Goal: Information Seeking & Learning: Learn about a topic

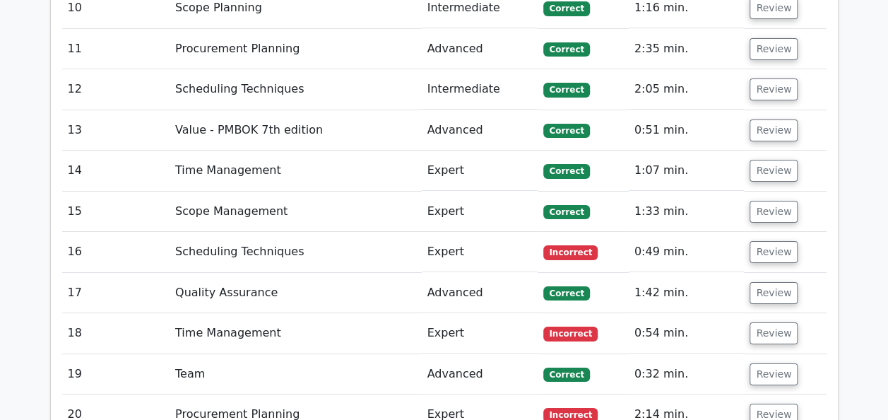
scroll to position [2968, 0]
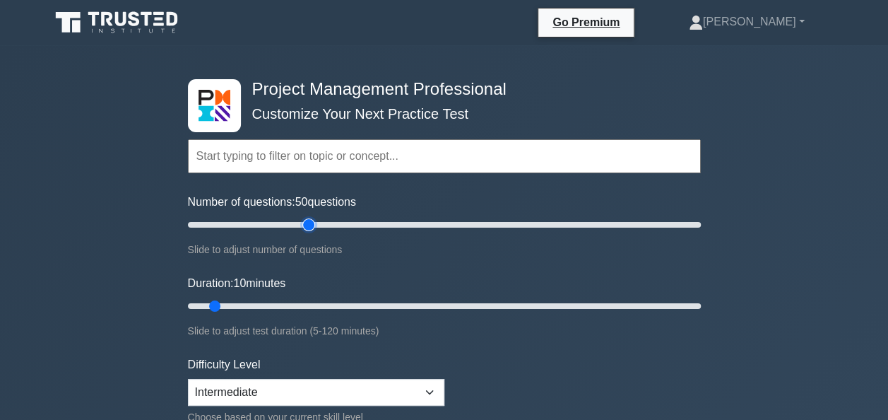
drag, startPoint x: 211, startPoint y: 222, endPoint x: 314, endPoint y: 231, distance: 102.9
type input "50"
click at [314, 231] on input "Number of questions: 50 questions" at bounding box center [444, 224] width 513 height 17
drag, startPoint x: 216, startPoint y: 302, endPoint x: 526, endPoint y: 319, distance: 310.0
type input "80"
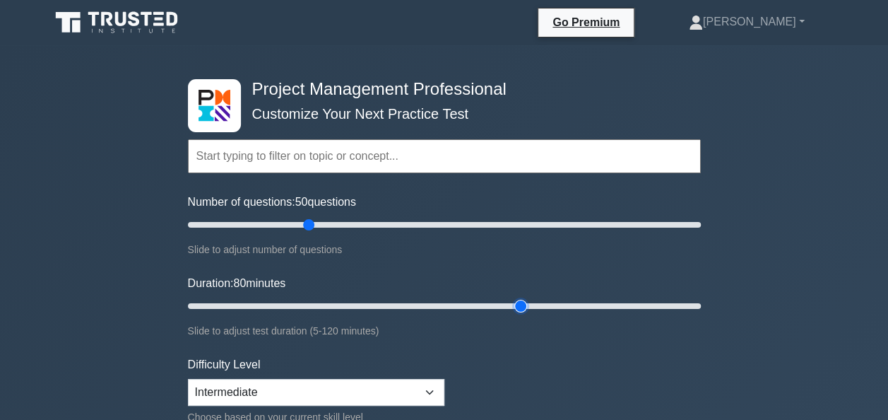
click at [526, 314] on input "Duration: 80 minutes" at bounding box center [444, 306] width 513 height 17
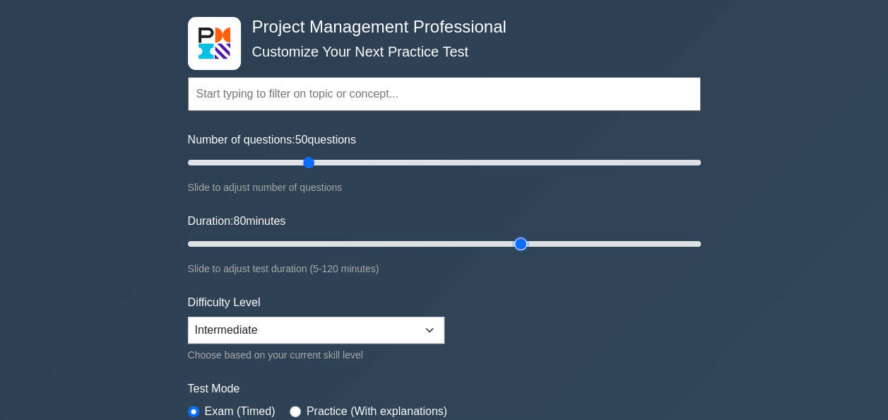
scroll to position [141, 0]
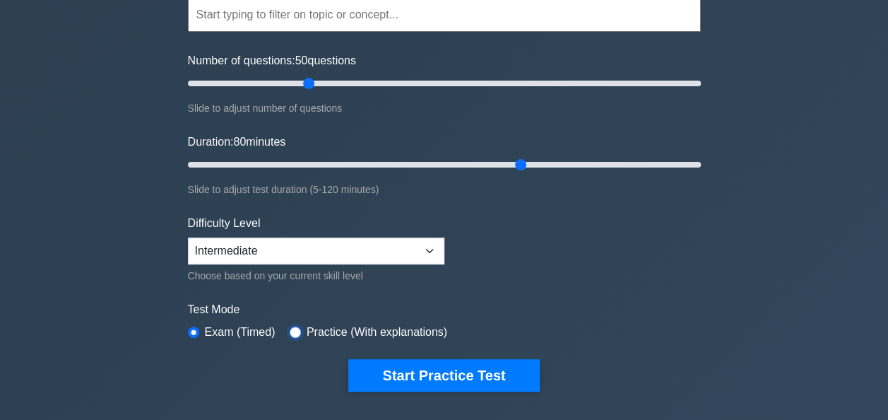
click at [295, 330] on input "radio" at bounding box center [295, 332] width 11 height 11
radio input "true"
click at [197, 334] on div "Exam (Timed)" at bounding box center [232, 332] width 88 height 17
click at [196, 328] on input "radio" at bounding box center [193, 332] width 11 height 11
radio input "true"
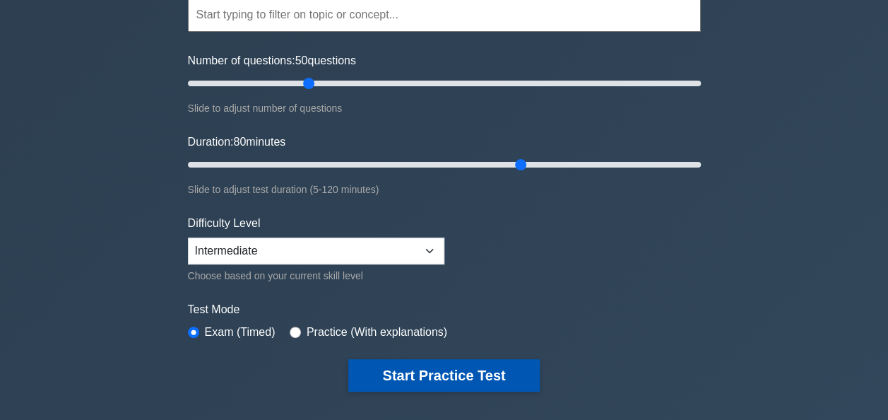
click at [464, 373] on button "Start Practice Test" at bounding box center [443, 375] width 191 height 33
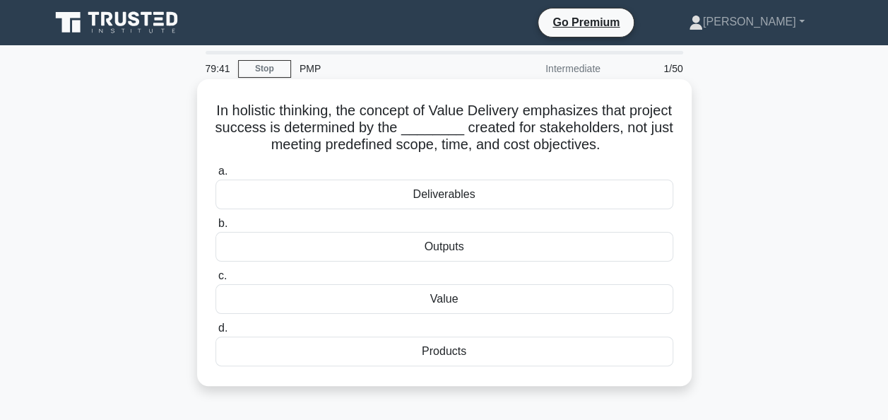
click at [441, 308] on div "Value" at bounding box center [445, 299] width 458 height 30
click at [216, 281] on input "c. Value" at bounding box center [216, 275] width 0 height 9
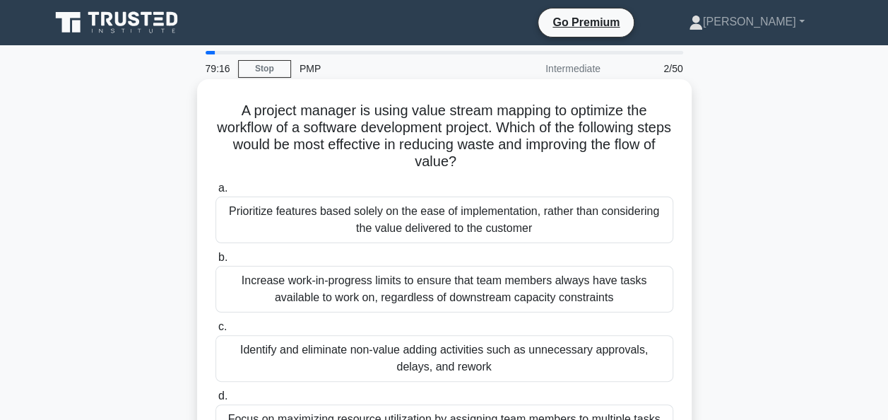
scroll to position [71, 0]
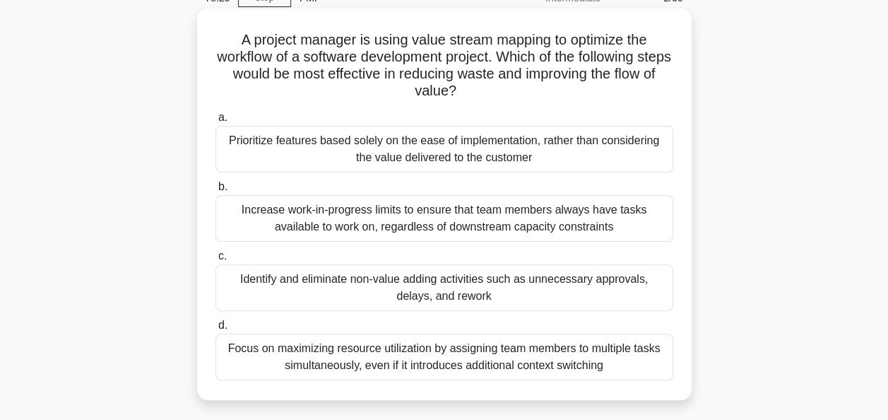
click at [476, 304] on div "Identify and eliminate non-value adding activities such as unnecessary approval…" at bounding box center [445, 287] width 458 height 47
click at [216, 261] on input "c. Identify and eliminate non-value adding activities such as unnecessary appro…" at bounding box center [216, 256] width 0 height 9
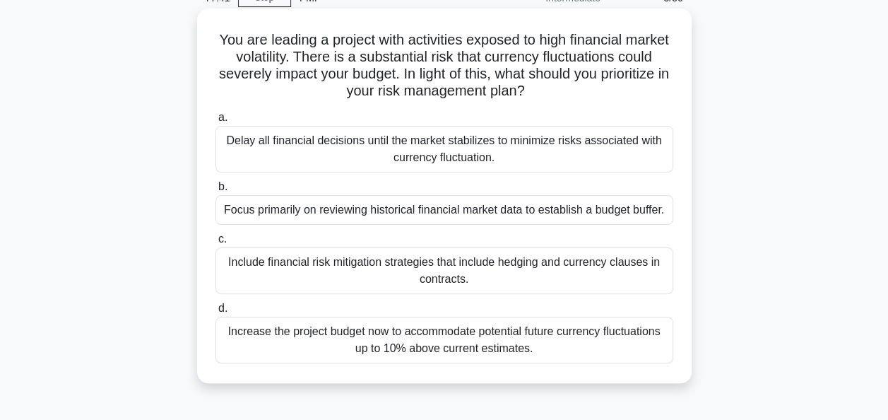
click at [261, 274] on div "Include financial risk mitigation strategies that include hedging and currency …" at bounding box center [445, 270] width 458 height 47
click at [216, 244] on input "c. Include financial risk mitigation strategies that include hedging and curren…" at bounding box center [216, 239] width 0 height 9
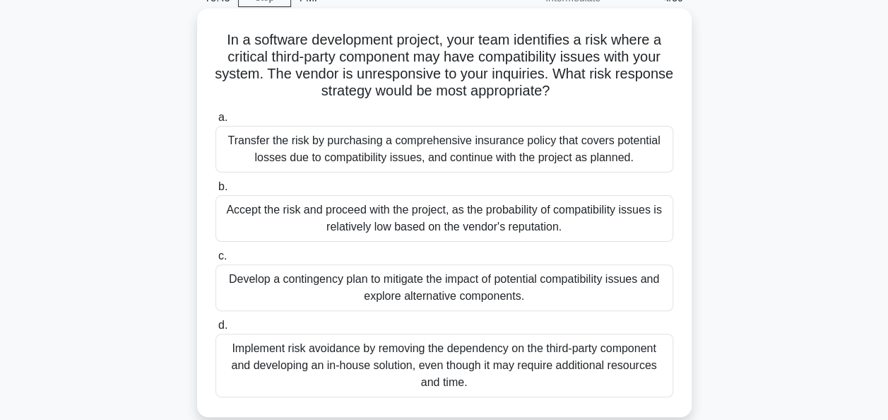
click at [305, 300] on div "Develop a contingency plan to mitigate the impact of potential compatibility is…" at bounding box center [445, 287] width 458 height 47
click at [216, 261] on input "c. Develop a contingency plan to mitigate the impact of potential compatibility…" at bounding box center [216, 256] width 0 height 9
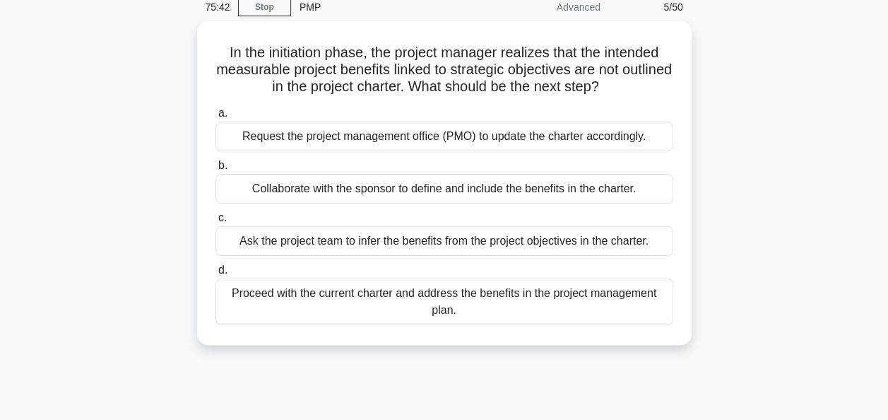
scroll to position [0, 0]
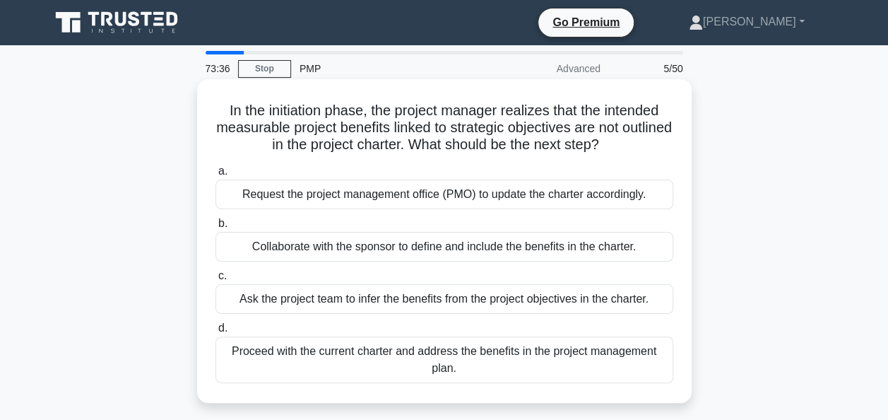
click at [286, 243] on div "Collaborate with the sponsor to define and include the benefits in the charter." at bounding box center [445, 247] width 458 height 30
click at [216, 228] on input "b. Collaborate with the sponsor to define and include the benefits in the chart…" at bounding box center [216, 223] width 0 height 9
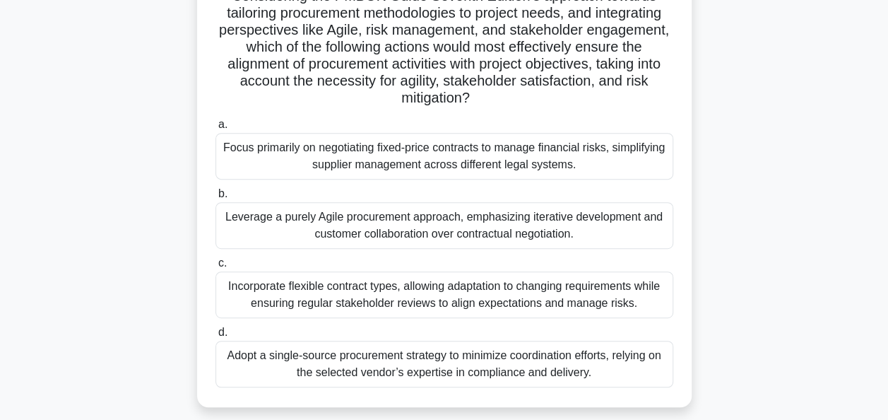
scroll to position [283, 0]
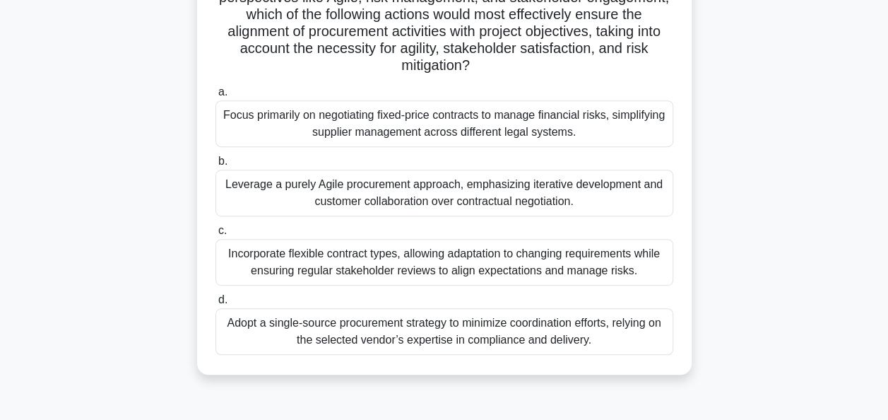
click at [542, 276] on div "Incorporate flexible contract types, allowing adaptation to changing requiremen…" at bounding box center [445, 262] width 458 height 47
click at [216, 235] on input "c. Incorporate flexible contract types, allowing adaptation to changing require…" at bounding box center [216, 230] width 0 height 9
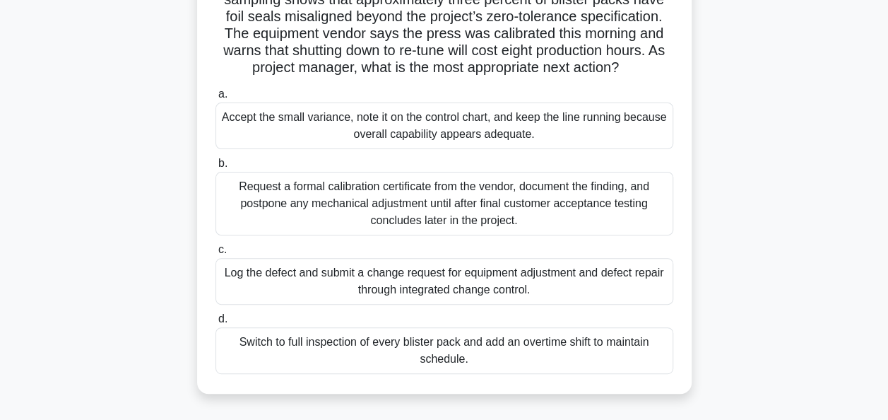
scroll to position [141, 0]
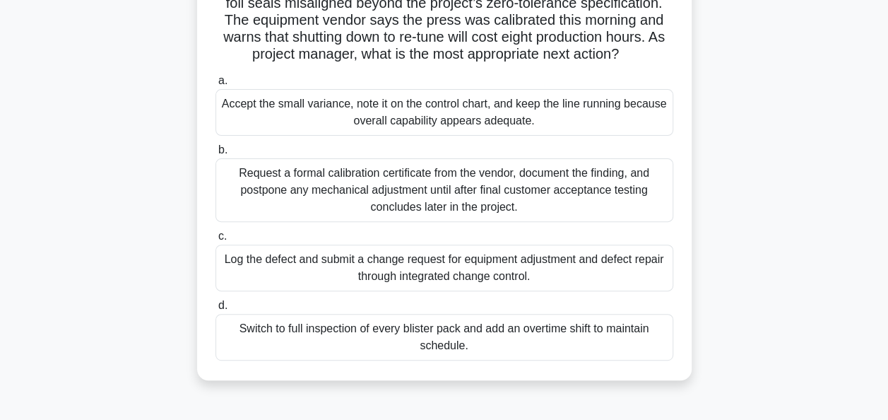
click at [298, 283] on div "Log the defect and submit a change request for equipment adjustment and defect …" at bounding box center [445, 268] width 458 height 47
click at [216, 241] on input "c. Log the defect and submit a change request for equipment adjustment and defe…" at bounding box center [216, 236] width 0 height 9
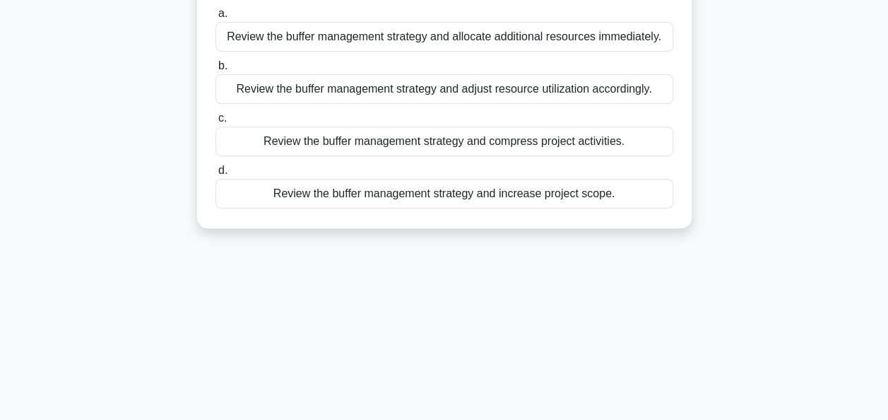
scroll to position [0, 0]
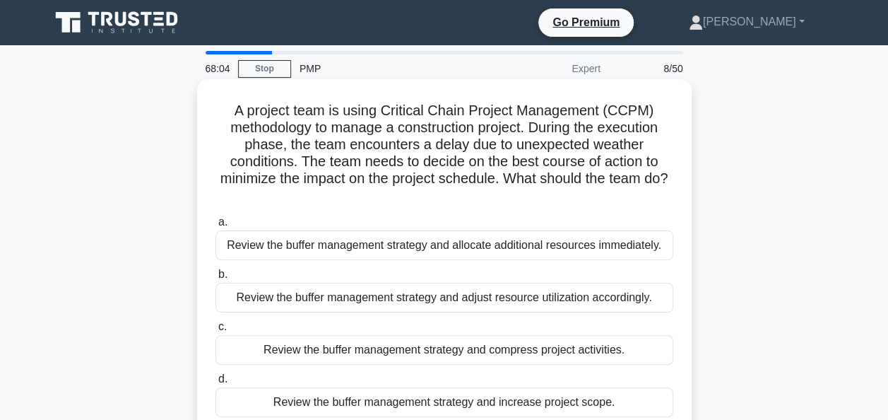
click at [464, 305] on div "Review the buffer management strategy and adjust resource utilization according…" at bounding box center [445, 298] width 458 height 30
click at [216, 279] on input "b. Review the buffer management strategy and adjust resource utilization accord…" at bounding box center [216, 274] width 0 height 9
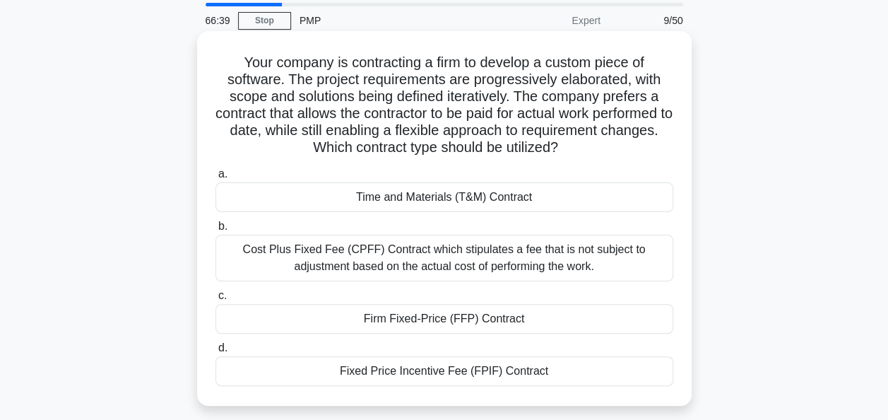
scroll to position [71, 0]
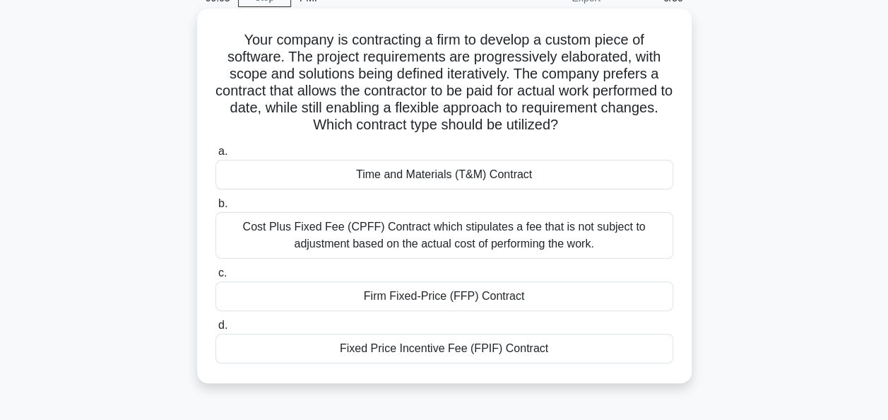
click at [526, 245] on div "Cost Plus Fixed Fee (CPFF) Contract which stipulates a fee that is not subject …" at bounding box center [445, 235] width 458 height 47
click at [216, 208] on input "b. Cost Plus Fixed Fee (CPFF) Contract which stipulates a fee that is not subje…" at bounding box center [216, 203] width 0 height 9
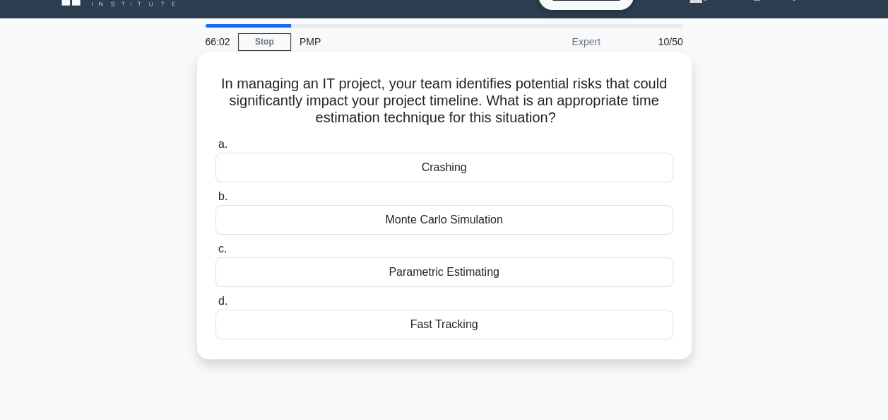
scroll to position [0, 0]
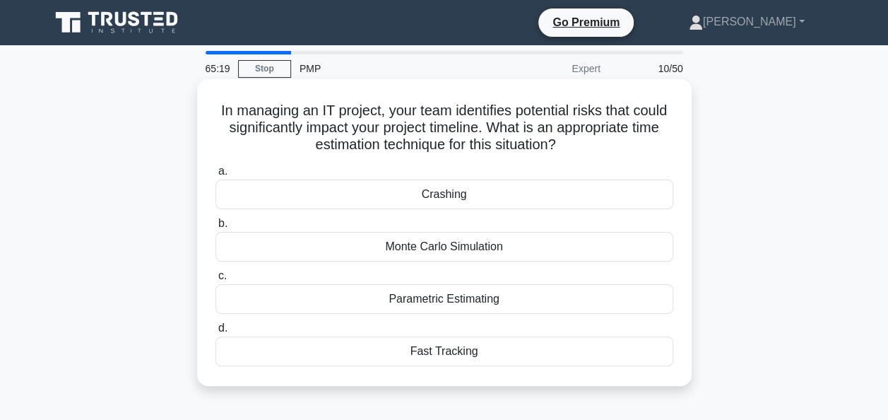
click at [300, 247] on div "Monte Carlo Simulation" at bounding box center [445, 247] width 458 height 30
click at [216, 228] on input "b. Monte Carlo Simulation" at bounding box center [216, 223] width 0 height 9
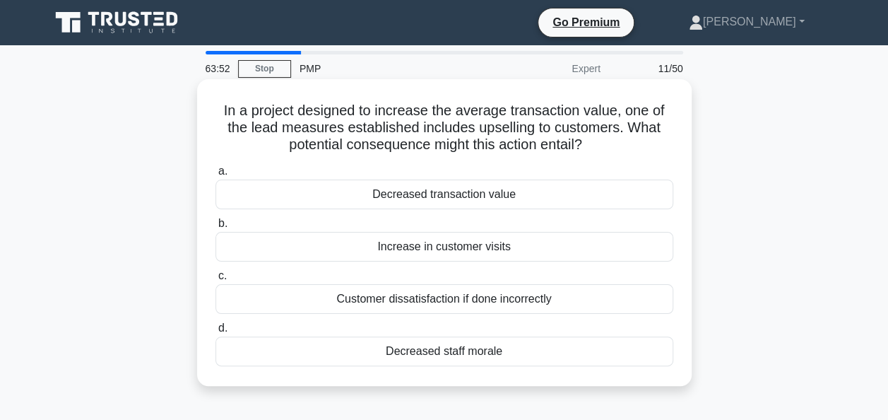
click at [545, 298] on div "Customer dissatisfaction if done incorrectly" at bounding box center [445, 299] width 458 height 30
click at [216, 281] on input "c. Customer dissatisfaction if done incorrectly" at bounding box center [216, 275] width 0 height 9
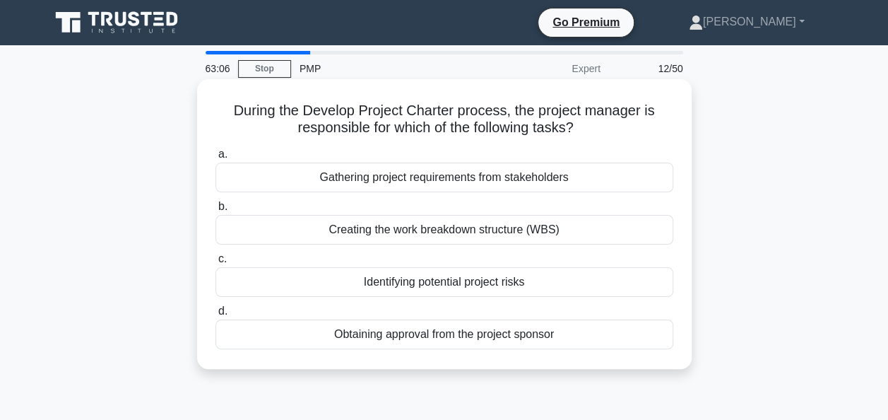
click at [495, 185] on div "Gathering project requirements from stakeholders" at bounding box center [445, 178] width 458 height 30
click at [216, 159] on input "a. Gathering project requirements from stakeholders" at bounding box center [216, 154] width 0 height 9
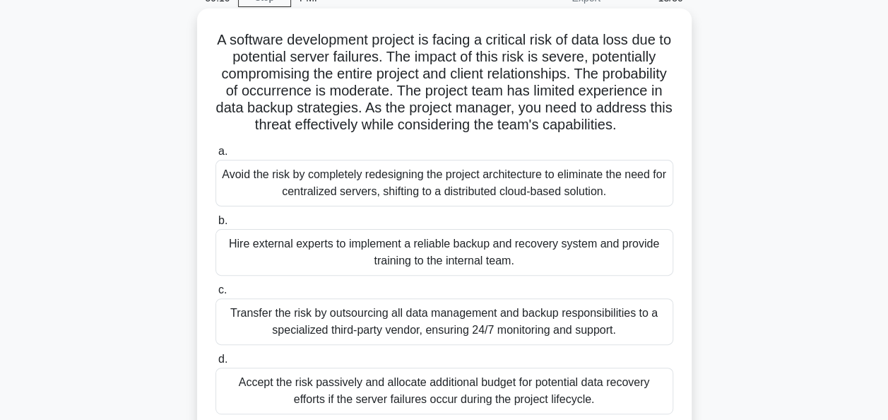
scroll to position [141, 0]
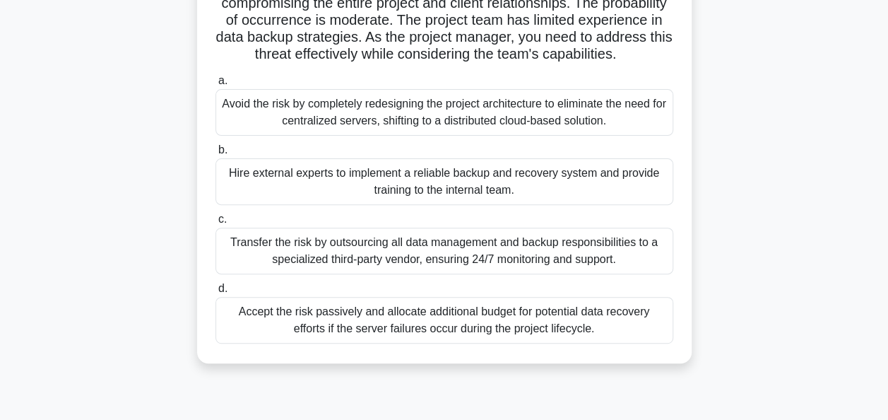
click at [307, 205] on div "Hire external experts to implement a reliable backup and recovery system and pr…" at bounding box center [445, 181] width 458 height 47
click at [216, 155] on input "b. Hire external experts to implement a reliable backup and recovery system and…" at bounding box center [216, 150] width 0 height 9
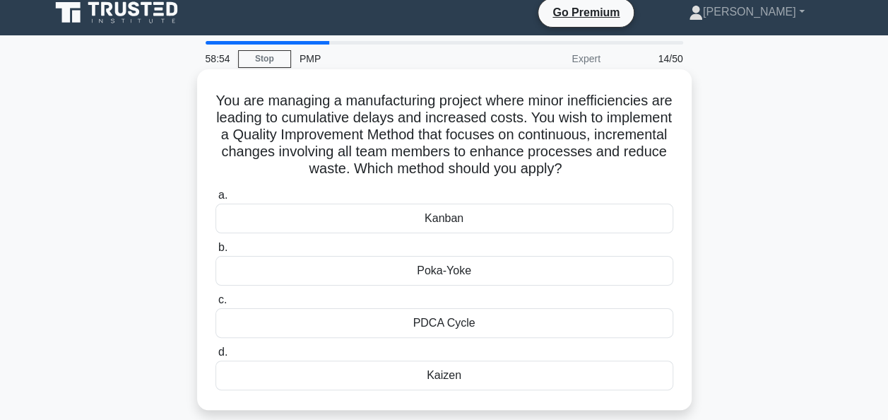
scroll to position [0, 0]
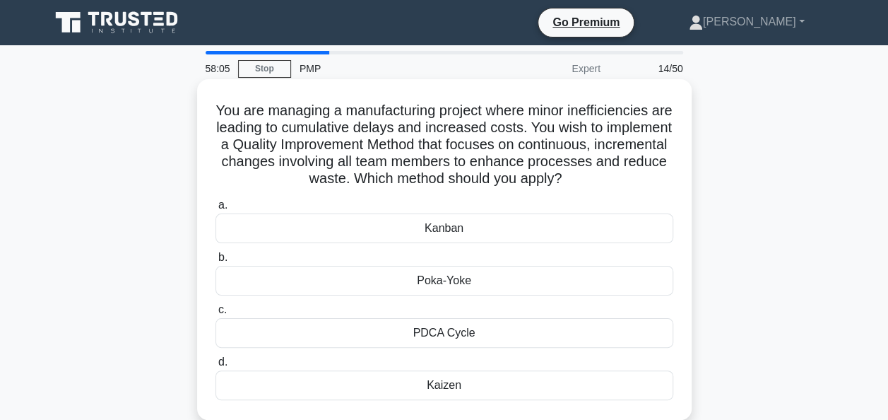
click at [463, 283] on div "Poka-Yoke" at bounding box center [445, 281] width 458 height 30
click at [216, 262] on input "b. Poka-Yoke" at bounding box center [216, 257] width 0 height 9
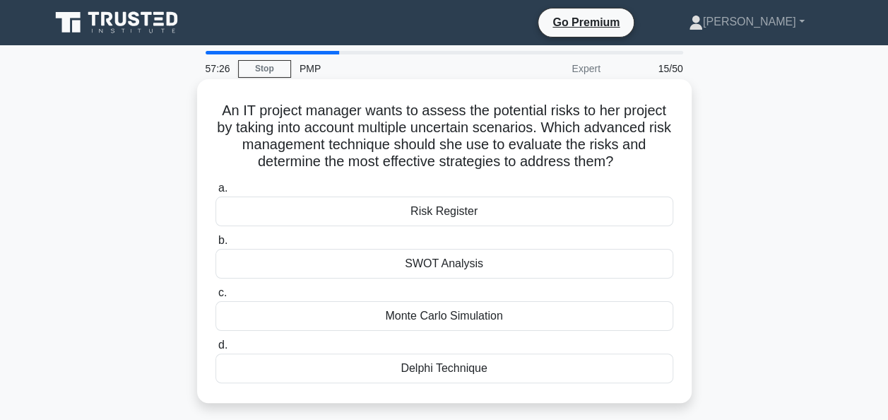
click at [554, 317] on div "Monte Carlo Simulation" at bounding box center [445, 316] width 458 height 30
click at [216, 298] on input "c. Monte Carlo Simulation" at bounding box center [216, 292] width 0 height 9
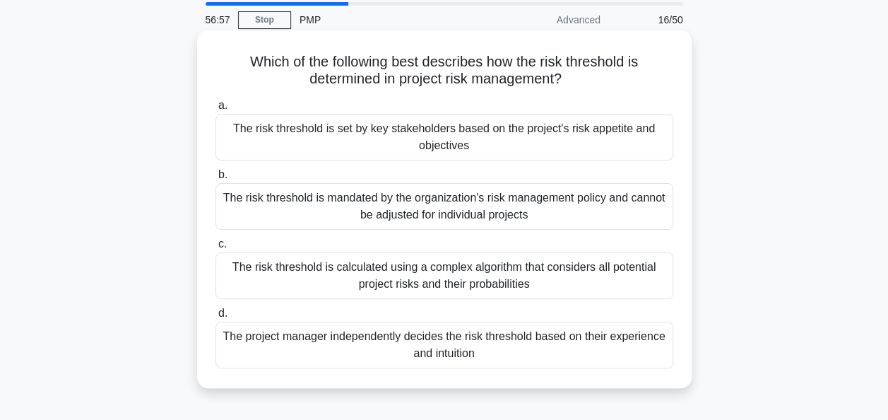
scroll to position [71, 0]
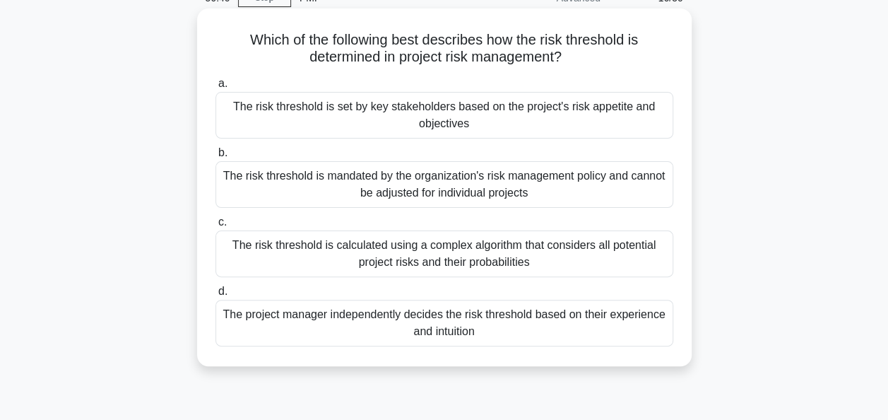
click at [510, 117] on div "The risk threshold is set by key stakeholders based on the project's risk appet…" at bounding box center [445, 115] width 458 height 47
click at [216, 88] on input "a. The risk threshold is set by key stakeholders based on the project's risk ap…" at bounding box center [216, 83] width 0 height 9
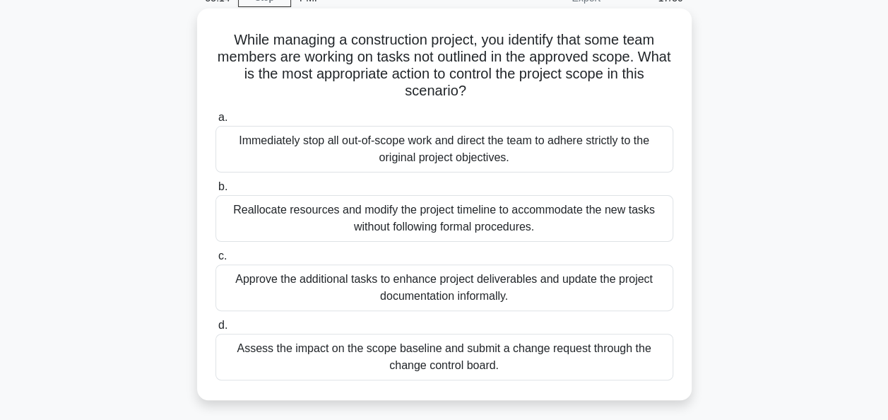
click at [521, 167] on div "Immediately stop all out-of-scope work and direct the team to adhere strictly t…" at bounding box center [445, 149] width 458 height 47
click at [216, 122] on input "a. Immediately stop all out-of-scope work and direct the team to adhere strictl…" at bounding box center [216, 117] width 0 height 9
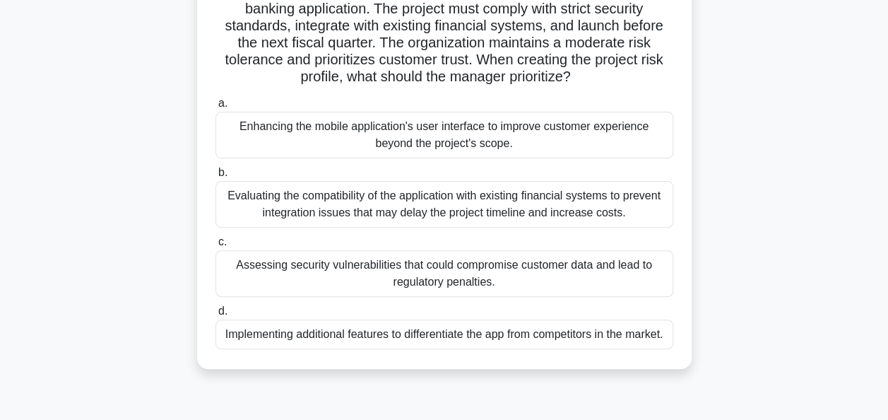
scroll to position [141, 0]
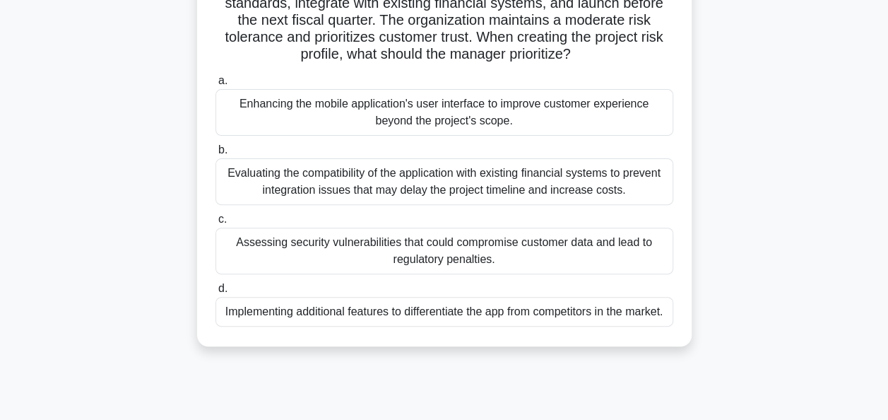
click at [394, 259] on div "Assessing security vulnerabilities that could compromise customer data and lead…" at bounding box center [445, 251] width 458 height 47
click at [216, 224] on input "c. Assessing security vulnerabilities that could compromise customer data and l…" at bounding box center [216, 219] width 0 height 9
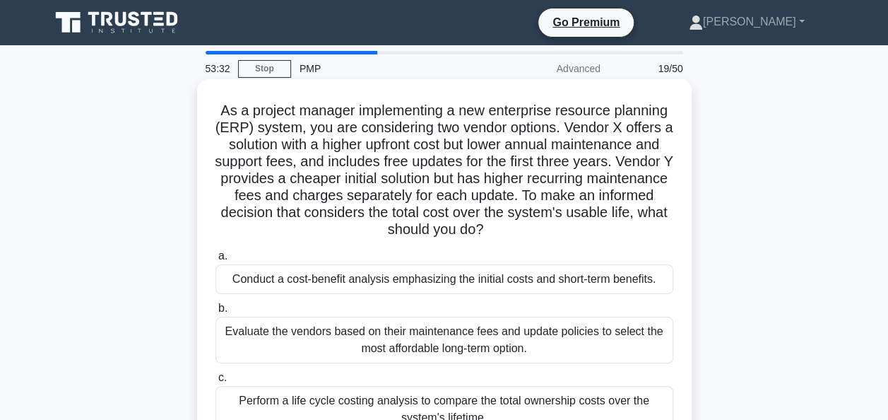
scroll to position [71, 0]
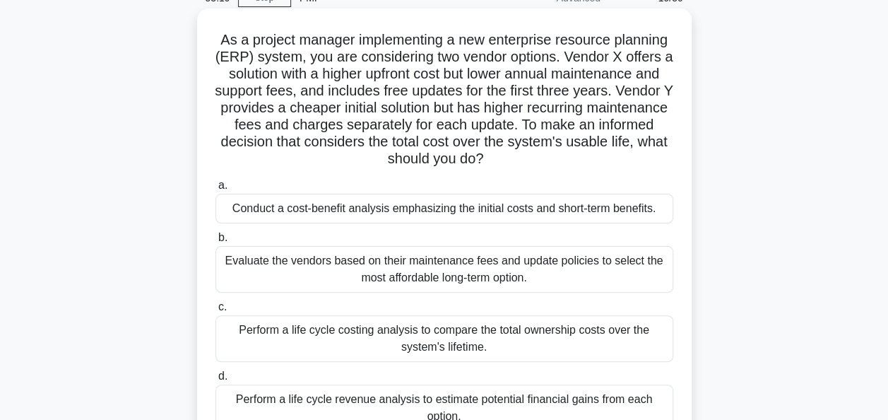
click at [291, 209] on div "Conduct a cost-benefit analysis emphasizing the initial costs and short-term be…" at bounding box center [445, 209] width 458 height 30
click at [216, 190] on input "a. Conduct a cost-benefit analysis emphasizing the initial costs and short-term…" at bounding box center [216, 185] width 0 height 9
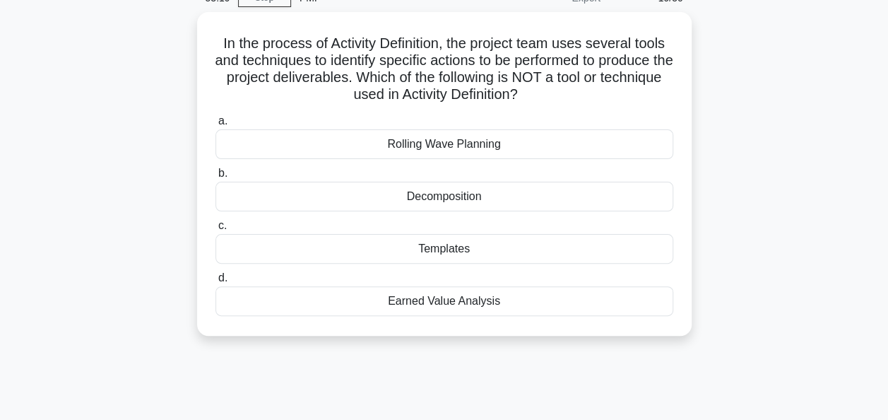
scroll to position [0, 0]
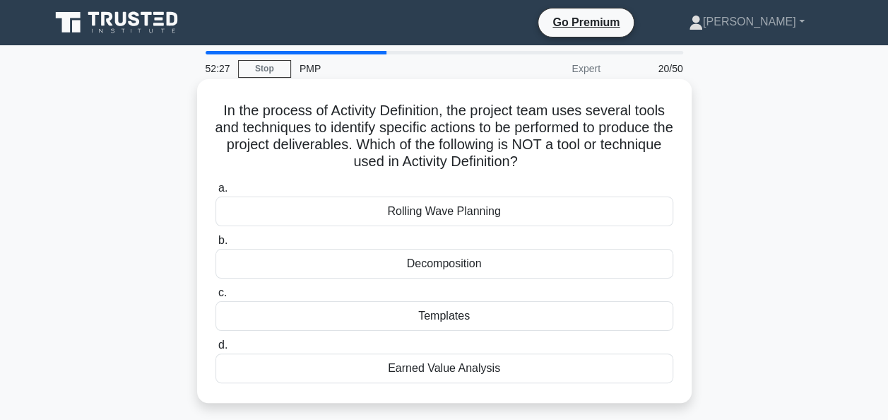
click at [485, 373] on div "Earned Value Analysis" at bounding box center [445, 368] width 458 height 30
click at [216, 350] on input "d. Earned Value Analysis" at bounding box center [216, 345] width 0 height 9
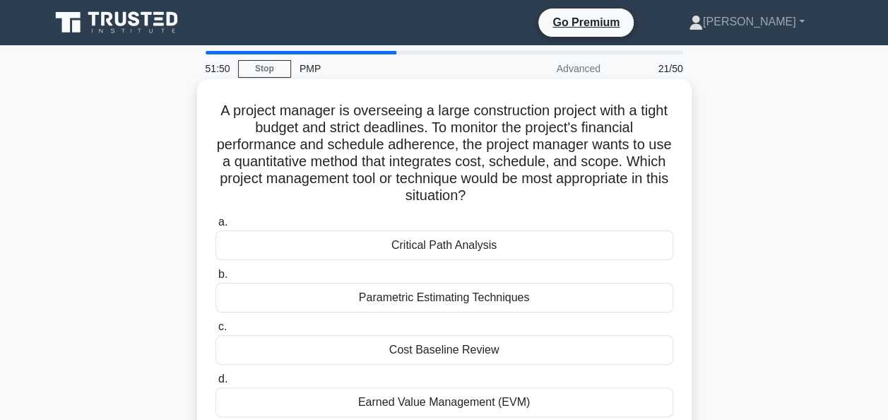
scroll to position [141, 0]
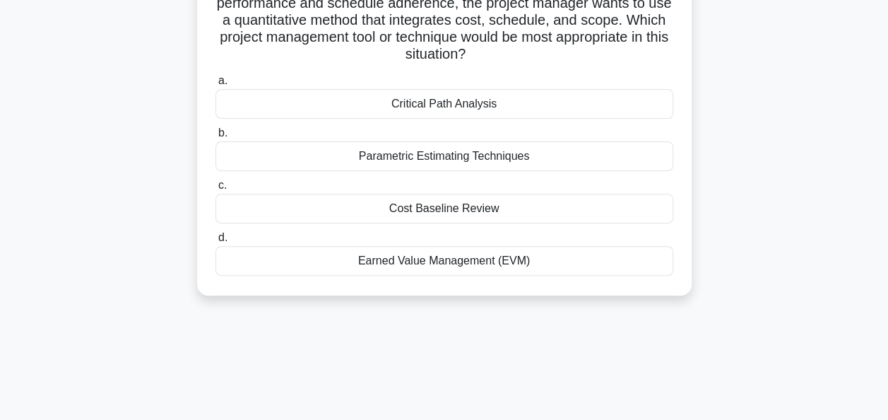
click at [510, 261] on div "Earned Value Management (EVM)" at bounding box center [445, 261] width 458 height 30
click at [216, 242] on input "d. Earned Value Management (EVM)" at bounding box center [216, 237] width 0 height 9
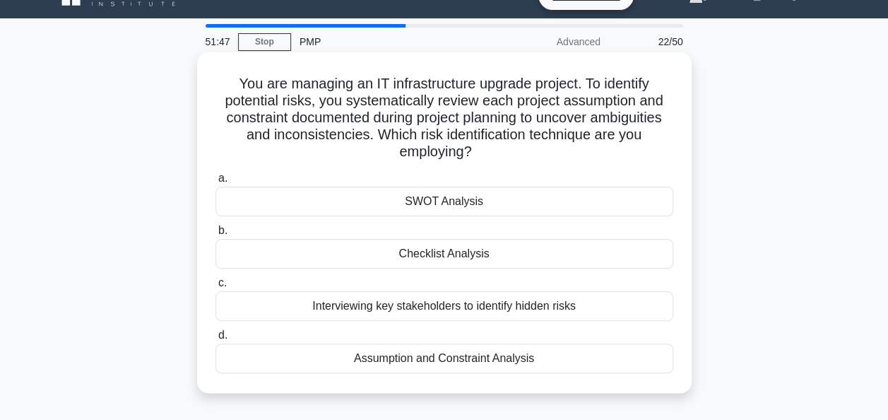
scroll to position [0, 0]
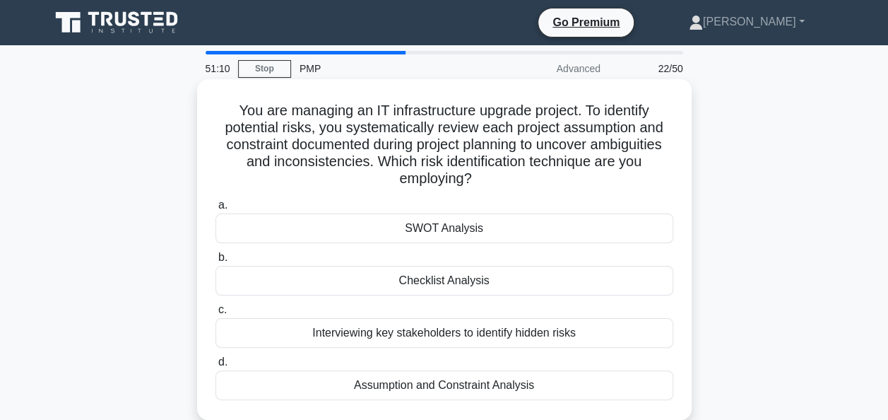
click at [519, 384] on div "Assumption and Constraint Analysis" at bounding box center [445, 385] width 458 height 30
click at [216, 367] on input "d. Assumption and Constraint Analysis" at bounding box center [216, 362] width 0 height 9
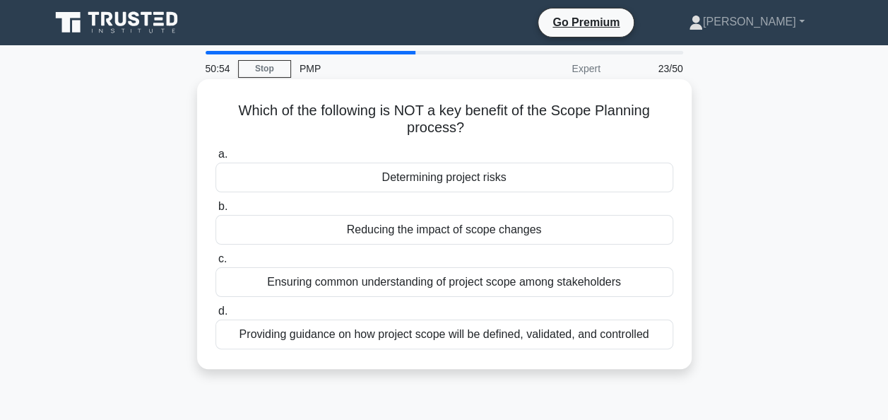
click at [527, 176] on div "Determining project risks" at bounding box center [445, 178] width 458 height 30
click at [216, 159] on input "a. Determining project risks" at bounding box center [216, 154] width 0 height 9
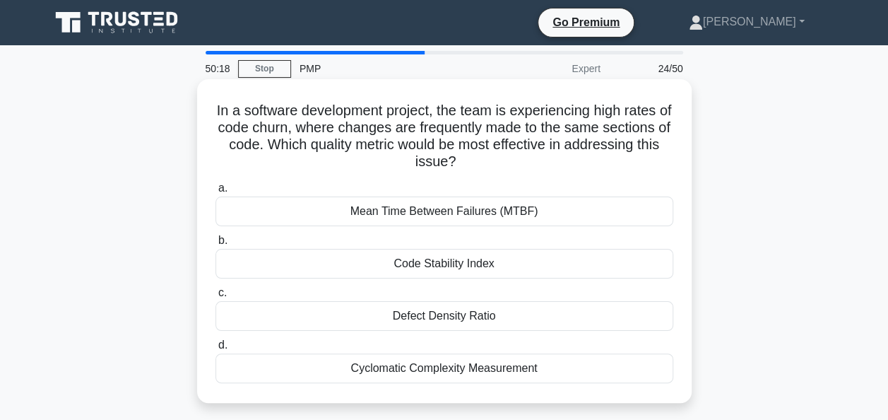
click at [440, 261] on div "Code Stability Index" at bounding box center [445, 264] width 458 height 30
click at [216, 245] on input "b. Code Stability Index" at bounding box center [216, 240] width 0 height 9
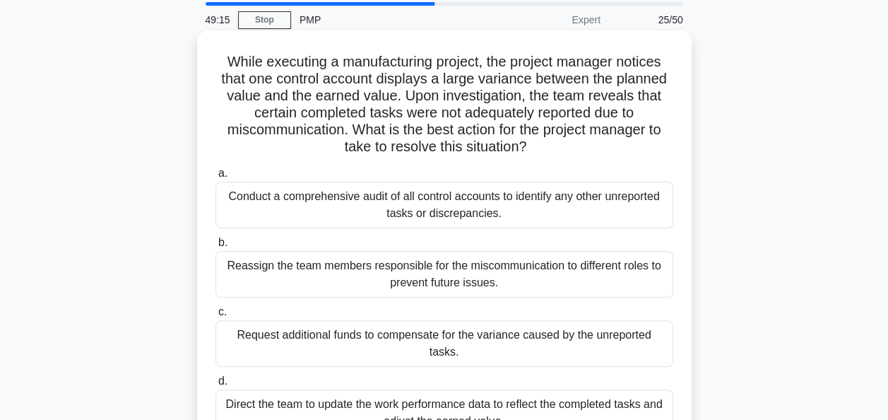
scroll to position [71, 0]
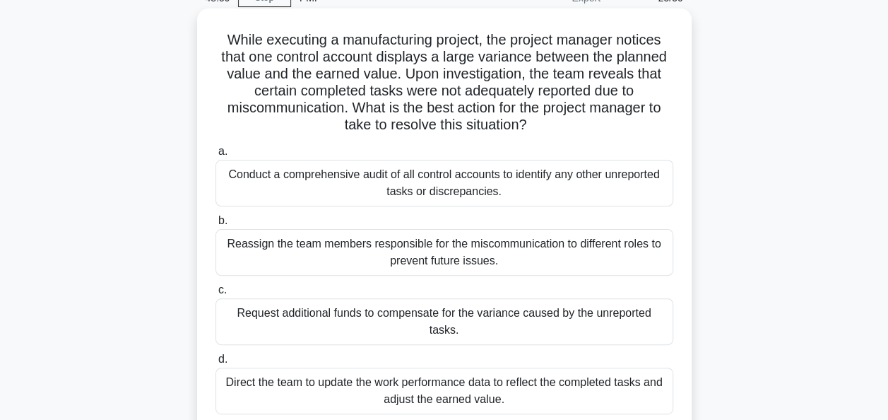
click at [321, 201] on div "Conduct a comprehensive audit of all control accounts to identify any other unr…" at bounding box center [445, 183] width 458 height 47
click at [216, 156] on input "a. Conduct a comprehensive audit of all control accounts to identify any other …" at bounding box center [216, 151] width 0 height 9
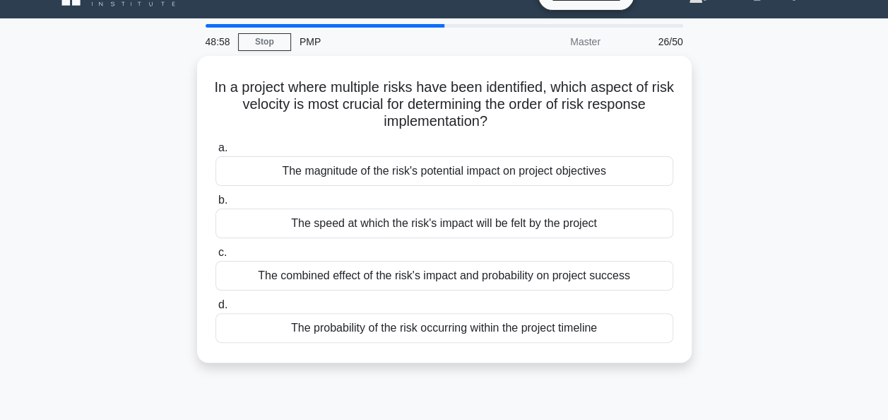
scroll to position [0, 0]
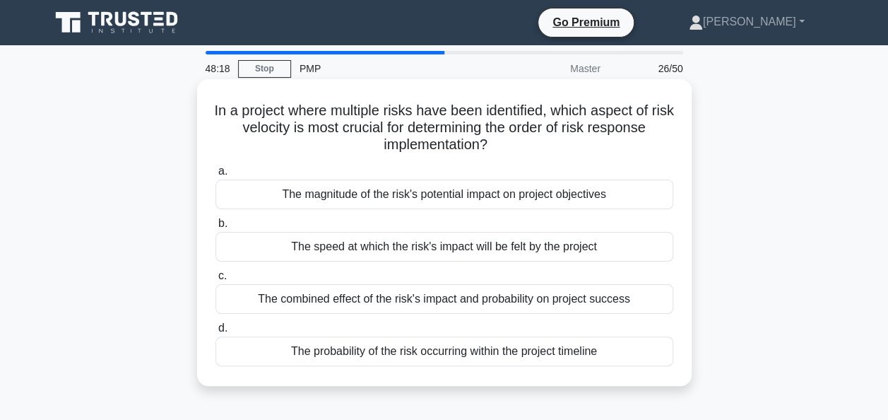
click at [320, 305] on div "The combined effect of the risk's impact and probability on project success" at bounding box center [445, 299] width 458 height 30
click at [216, 281] on input "c. The combined effect of the risk's impact and probability on project success" at bounding box center [216, 275] width 0 height 9
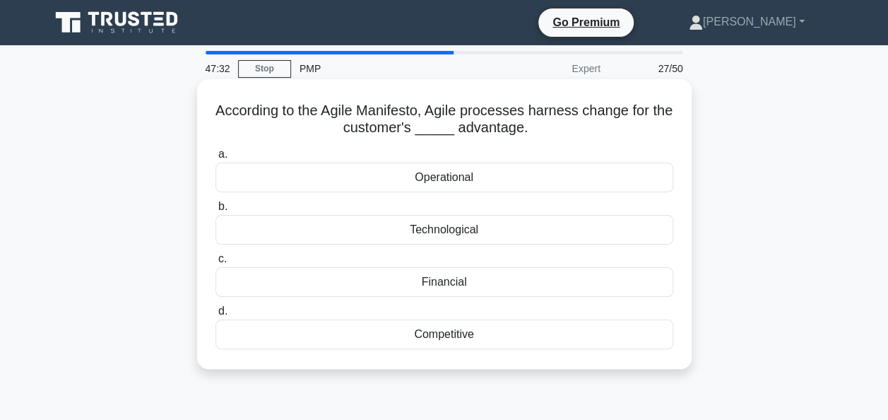
click at [479, 335] on div "Competitive" at bounding box center [445, 334] width 458 height 30
click at [216, 316] on input "d. Competitive" at bounding box center [216, 311] width 0 height 9
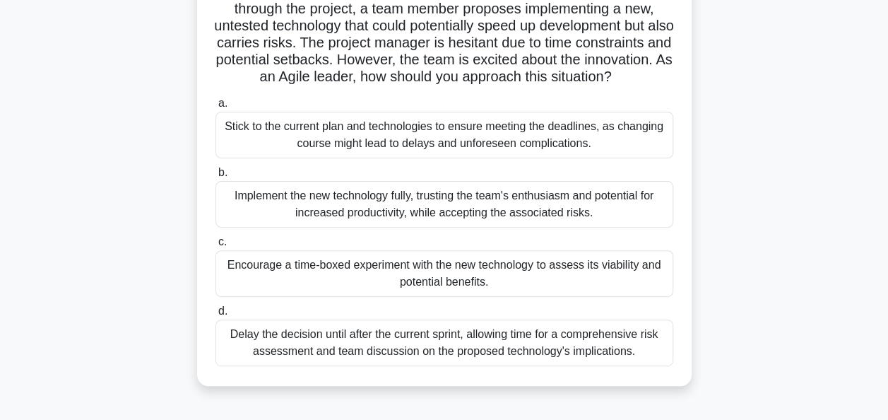
scroll to position [141, 0]
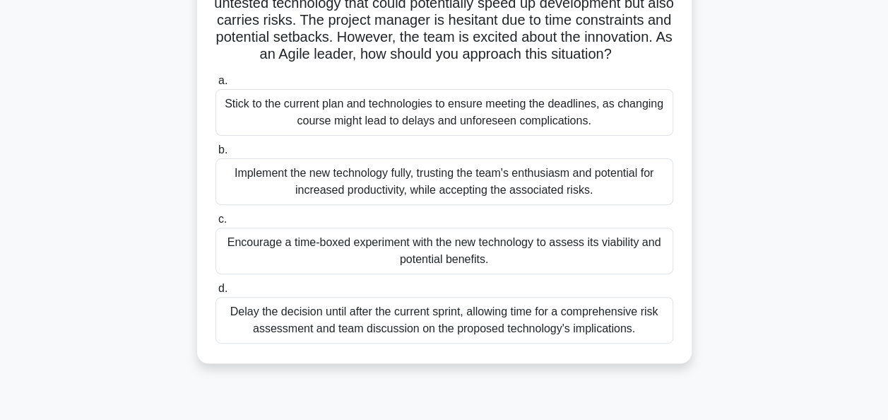
click at [602, 274] on div "Encourage a time-boxed experiment with the new technology to assess its viabili…" at bounding box center [445, 251] width 458 height 47
click at [216, 224] on input "c. Encourage a time-boxed experiment with the new technology to assess its viab…" at bounding box center [216, 219] width 0 height 9
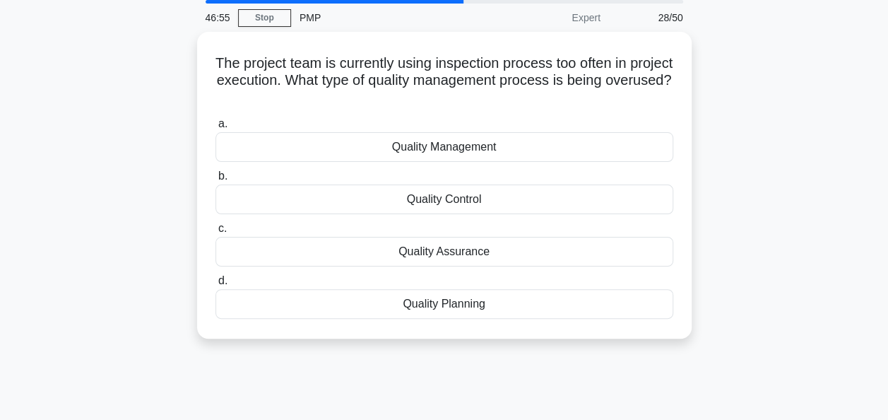
scroll to position [0, 0]
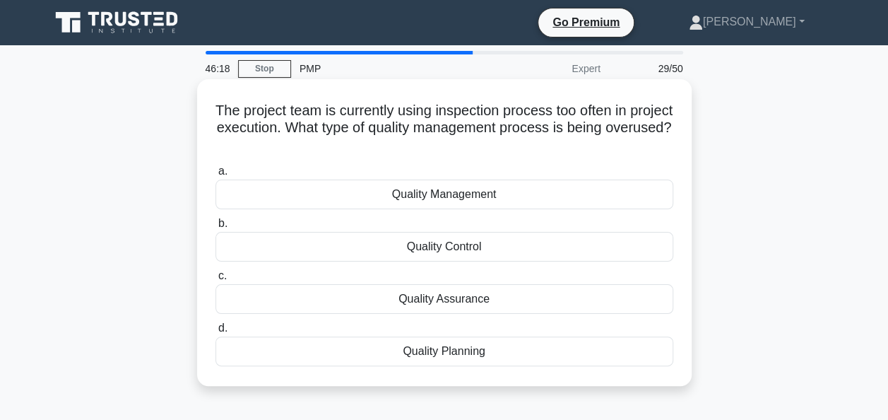
click at [519, 305] on div "Quality Assurance" at bounding box center [445, 299] width 458 height 30
click at [216, 281] on input "c. Quality Assurance" at bounding box center [216, 275] width 0 height 9
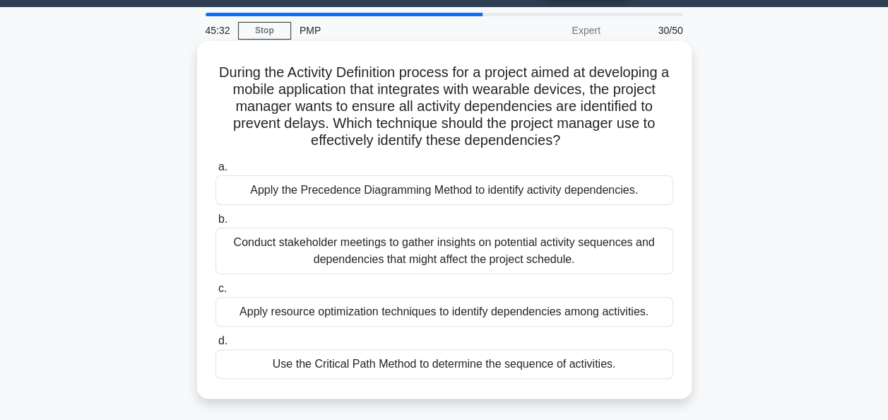
scroll to position [71, 0]
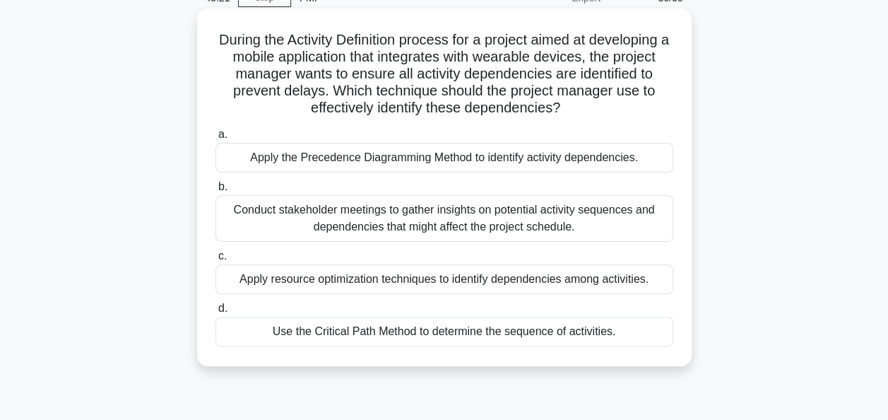
click at [303, 163] on div "Apply the Precedence Diagramming Method to identify activity dependencies." at bounding box center [445, 158] width 458 height 30
click at [216, 139] on input "a. Apply the Precedence Diagramming Method to identify activity dependencies." at bounding box center [216, 134] width 0 height 9
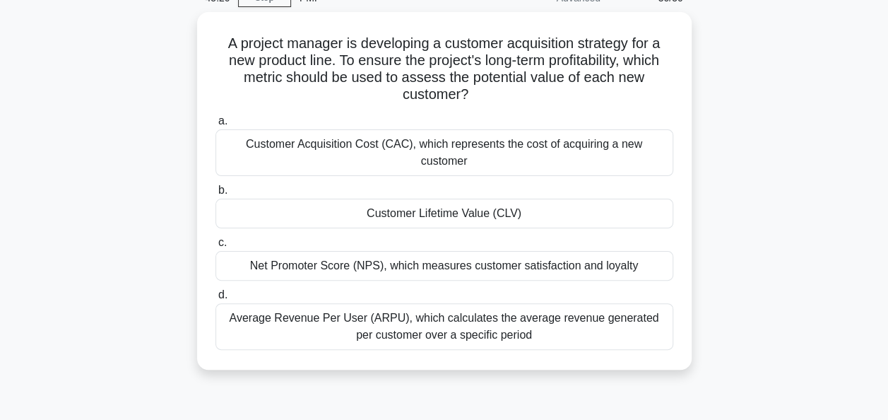
scroll to position [0, 0]
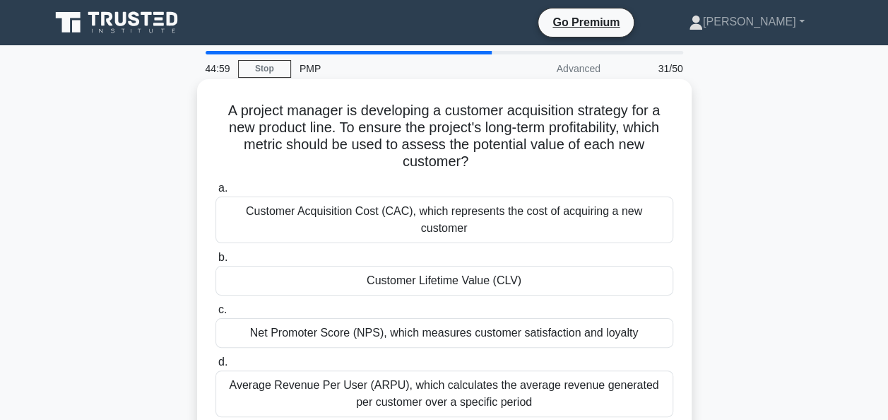
click at [588, 318] on div "Net Promoter Score (NPS), which measures customer satisfaction and loyalty" at bounding box center [445, 333] width 458 height 30
click at [216, 314] on input "c. Net Promoter Score (NPS), which measures customer satisfaction and loyalty" at bounding box center [216, 309] width 0 height 9
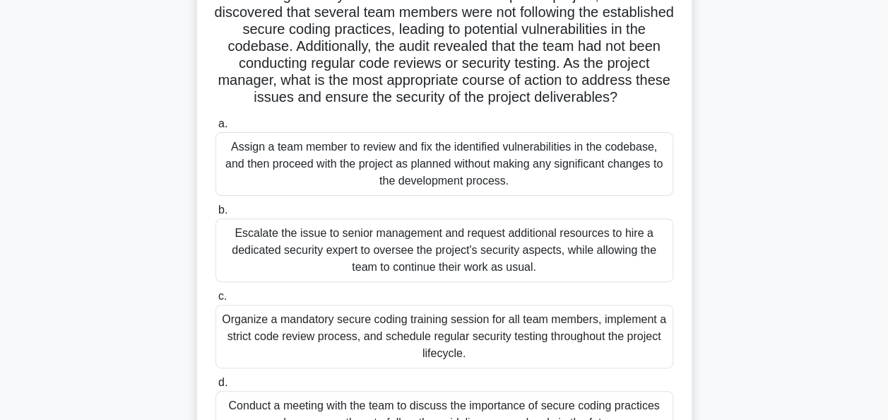
scroll to position [141, 0]
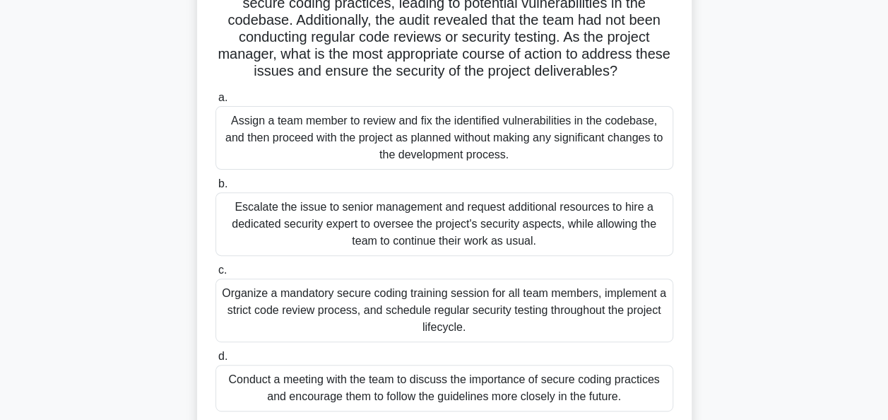
click at [317, 384] on div "Conduct a meeting with the team to discuss the importance of secure coding prac…" at bounding box center [445, 388] width 458 height 47
click at [216, 361] on input "d. Conduct a meeting with the team to discuss the importance of secure coding p…" at bounding box center [216, 356] width 0 height 9
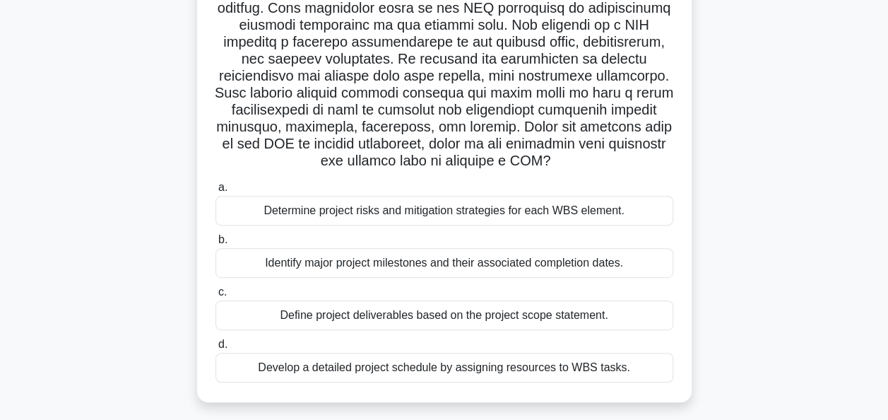
scroll to position [202, 0]
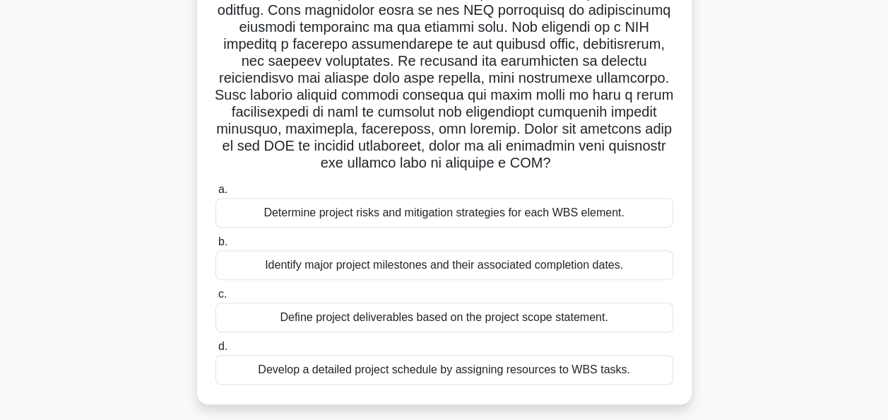
click at [630, 270] on div "Identify major project milestones and their associated completion dates." at bounding box center [445, 265] width 458 height 30
click at [216, 247] on input "b. Identify major project milestones and their associated completion dates." at bounding box center [216, 241] width 0 height 9
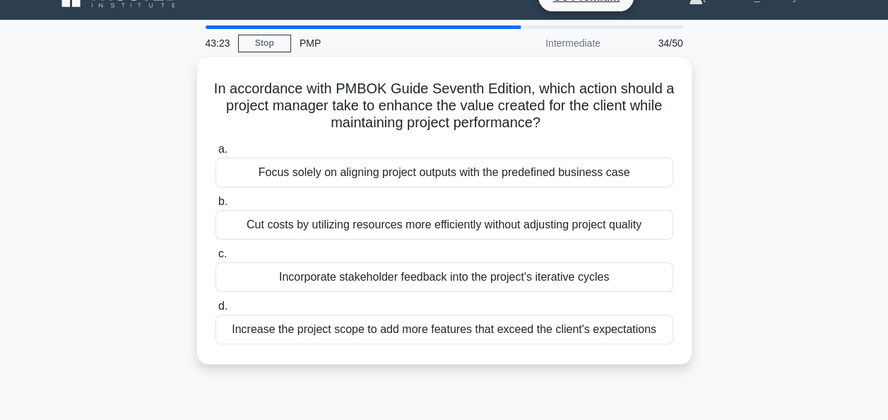
scroll to position [0, 0]
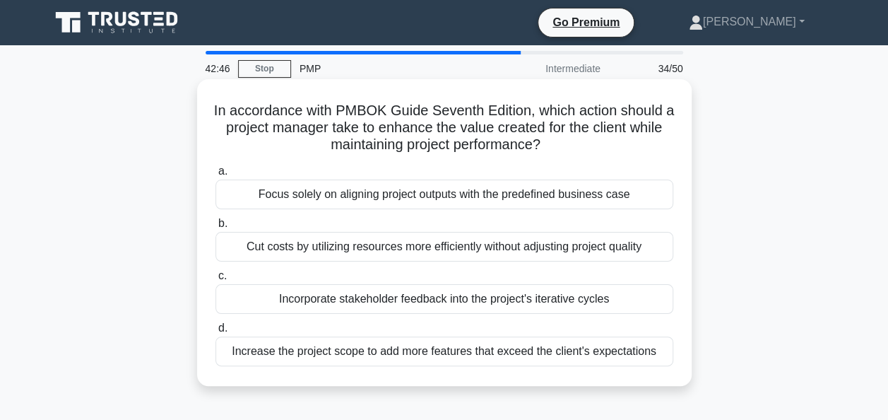
click at [615, 298] on div "Incorporate stakeholder feedback into the project's iterative cycles" at bounding box center [445, 299] width 458 height 30
click at [216, 281] on input "c. Incorporate stakeholder feedback into the project's iterative cycles" at bounding box center [216, 275] width 0 height 9
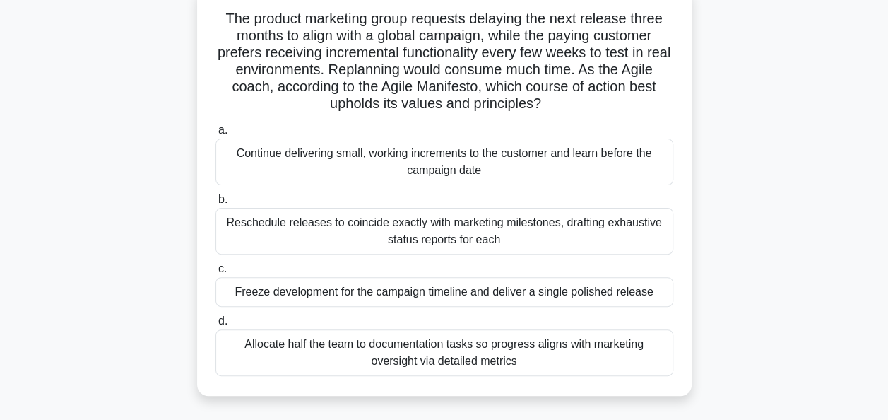
scroll to position [71, 0]
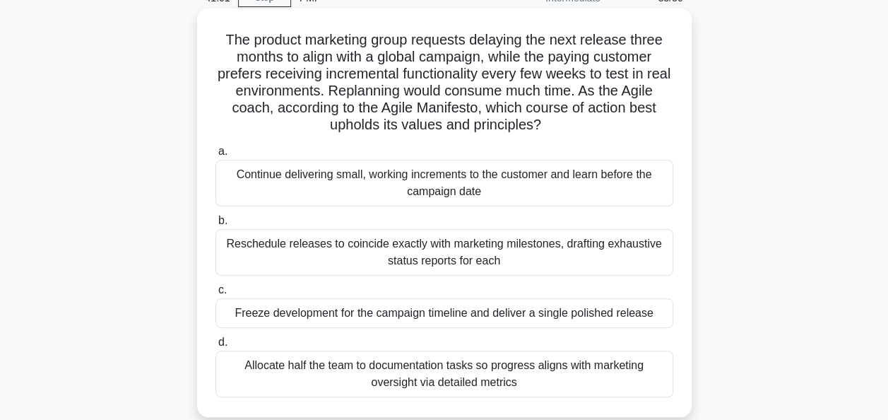
click at [625, 382] on div "Allocate half the team to documentation tasks so progress aligns with marketing…" at bounding box center [445, 374] width 458 height 47
click at [216, 347] on input "d. Allocate half the team to documentation tasks so progress aligns with market…" at bounding box center [216, 342] width 0 height 9
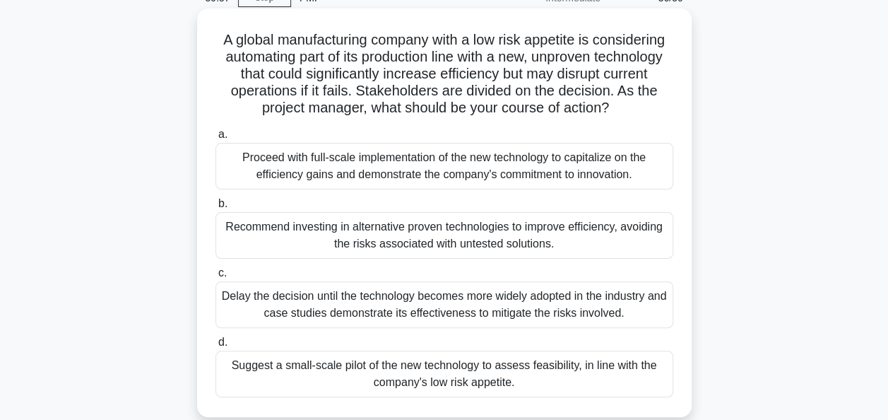
click at [331, 367] on div "Suggest a small-scale pilot of the new technology to assess feasibility, in lin…" at bounding box center [445, 374] width 458 height 47
click at [216, 347] on input "d. Suggest a small-scale pilot of the new technology to assess feasibility, in …" at bounding box center [216, 342] width 0 height 9
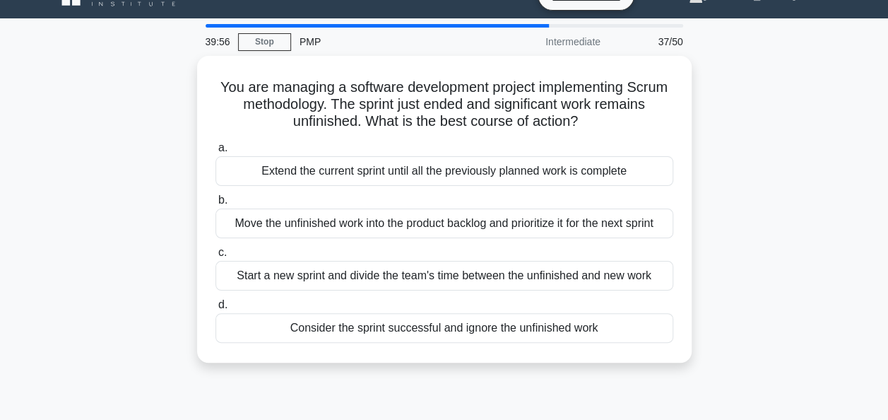
scroll to position [0, 0]
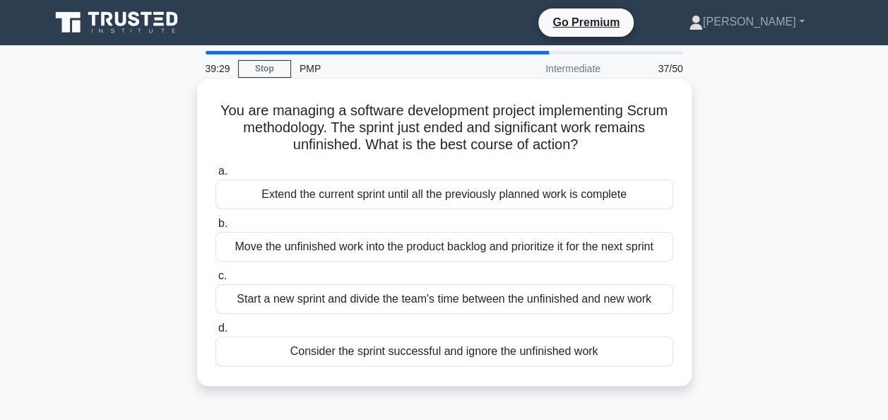
click at [334, 257] on div "Move the unfinished work into the product backlog and prioritize it for the nex…" at bounding box center [445, 247] width 458 height 30
click at [216, 228] on input "b. Move the unfinished work into the product backlog and prioritize it for the …" at bounding box center [216, 223] width 0 height 9
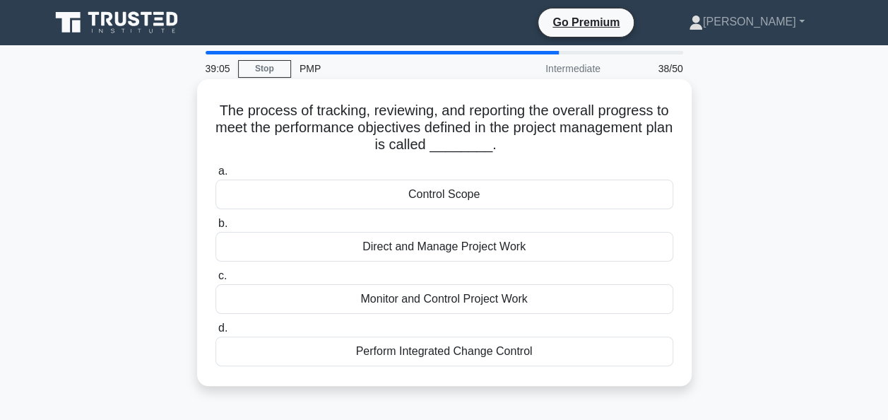
click at [509, 308] on div "Monitor and Control Project Work" at bounding box center [445, 299] width 458 height 30
click at [216, 281] on input "c. Monitor and Control Project Work" at bounding box center [216, 275] width 0 height 9
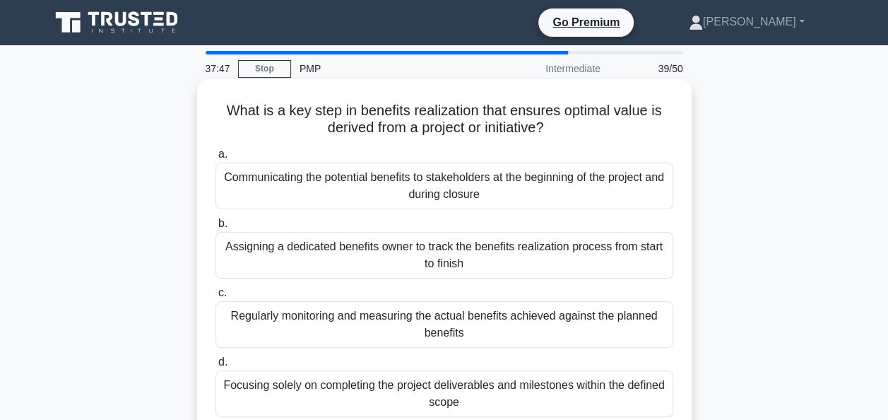
click at [633, 327] on div "Regularly monitoring and measuring the actual benefits achieved against the pla…" at bounding box center [445, 324] width 458 height 47
click at [216, 298] on input "c. Regularly monitoring and measuring the actual benefits achieved against the …" at bounding box center [216, 292] width 0 height 9
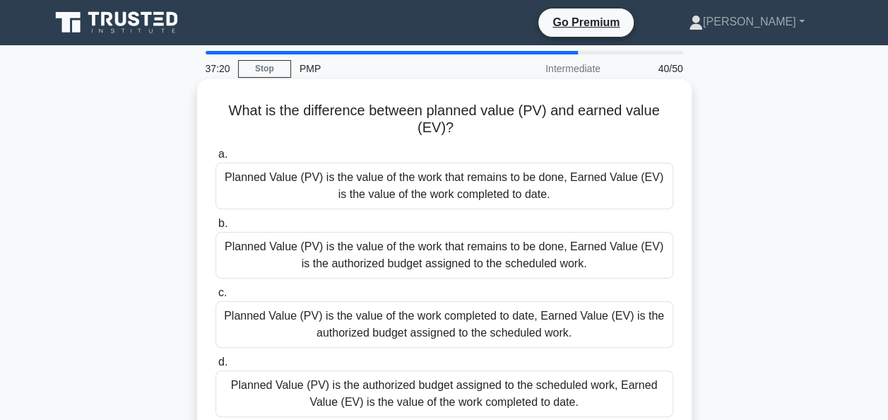
scroll to position [71, 0]
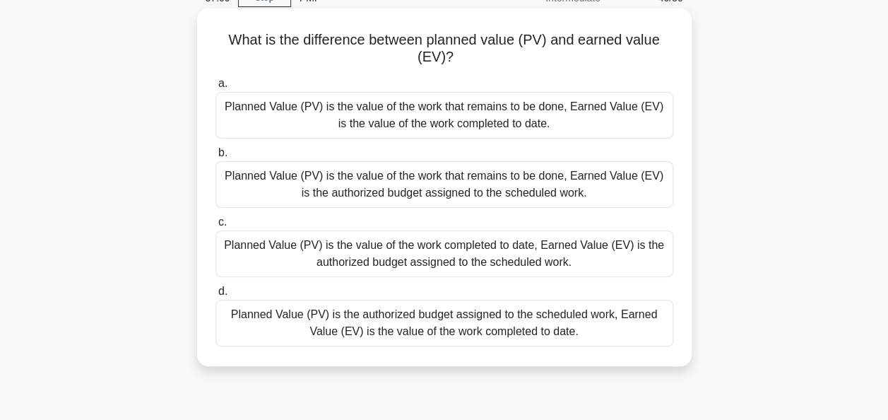
click at [587, 324] on div "Planned Value (PV) is the authorized budget assigned to the scheduled work, Ear…" at bounding box center [445, 323] width 458 height 47
click at [216, 296] on input "d. Planned Value (PV) is the authorized budget assigned to the scheduled work, …" at bounding box center [216, 291] width 0 height 9
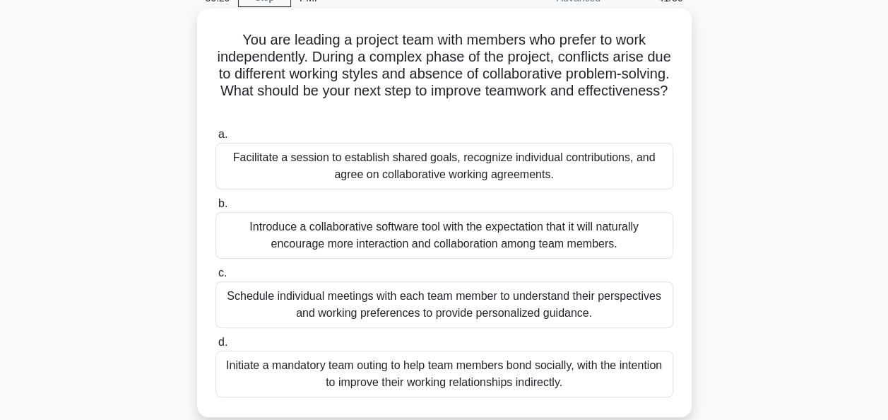
click at [377, 148] on div "Facilitate a session to establish shared goals, recognize individual contributi…" at bounding box center [445, 166] width 458 height 47
click at [216, 139] on input "a. Facilitate a session to establish shared goals, recognize individual contrib…" at bounding box center [216, 134] width 0 height 9
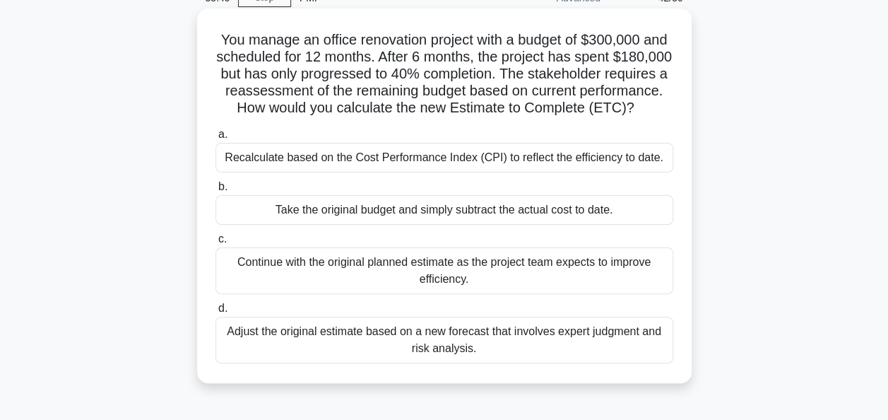
click at [616, 225] on div "Take the original budget and simply subtract the actual cost to date." at bounding box center [445, 210] width 458 height 30
click at [216, 192] on input "b. Take the original budget and simply subtract the actual cost to date." at bounding box center [216, 186] width 0 height 9
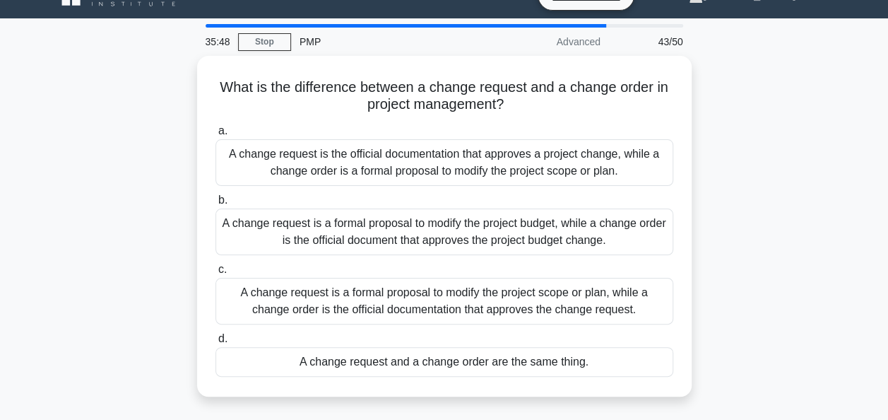
scroll to position [0, 0]
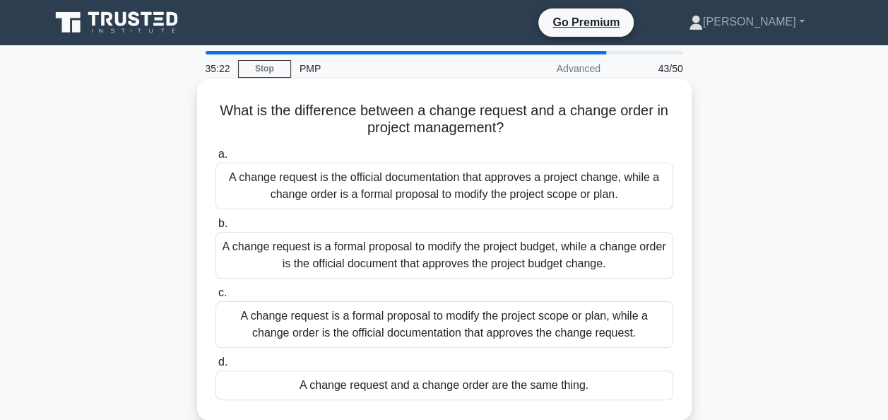
click at [399, 263] on div "A change request is a formal proposal to modify the project budget, while a cha…" at bounding box center [445, 255] width 458 height 47
click at [216, 228] on input "b. A change request is a formal proposal to modify the project budget, while a …" at bounding box center [216, 223] width 0 height 9
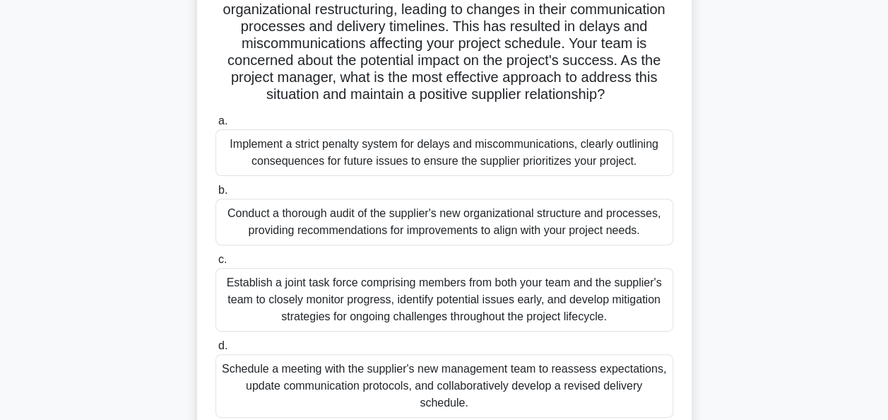
scroll to position [141, 0]
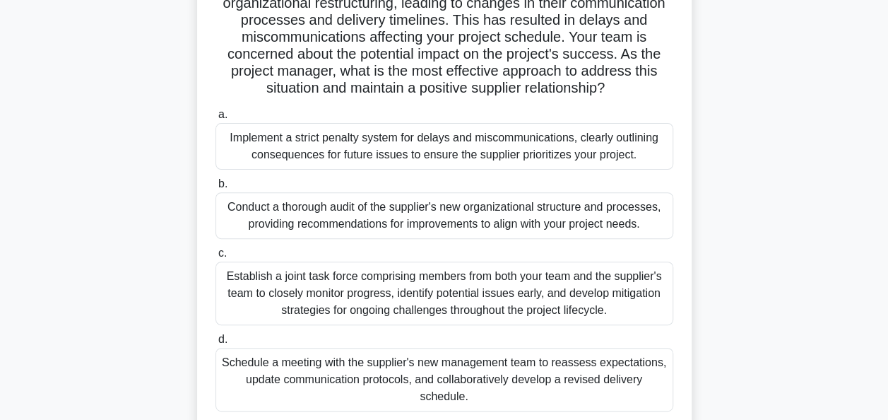
click at [348, 371] on div "Schedule a meeting with the supplier's new management team to reassess expectat…" at bounding box center [445, 380] width 458 height 64
click at [216, 344] on input "d. Schedule a meeting with the supplier's new management team to reassess expec…" at bounding box center [216, 339] width 0 height 9
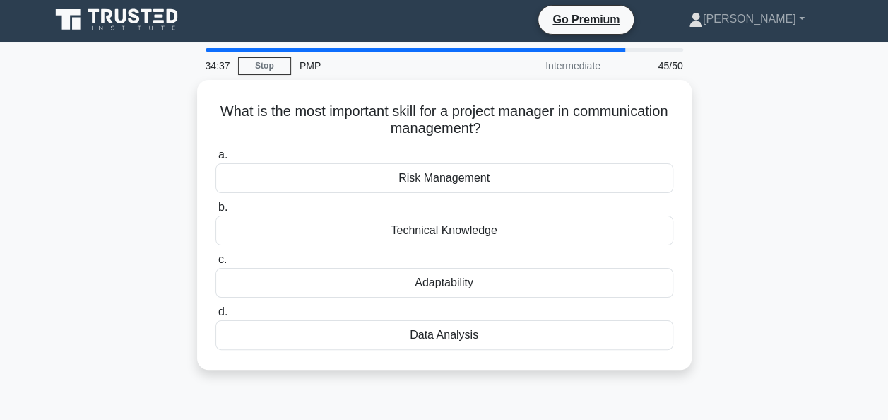
scroll to position [0, 0]
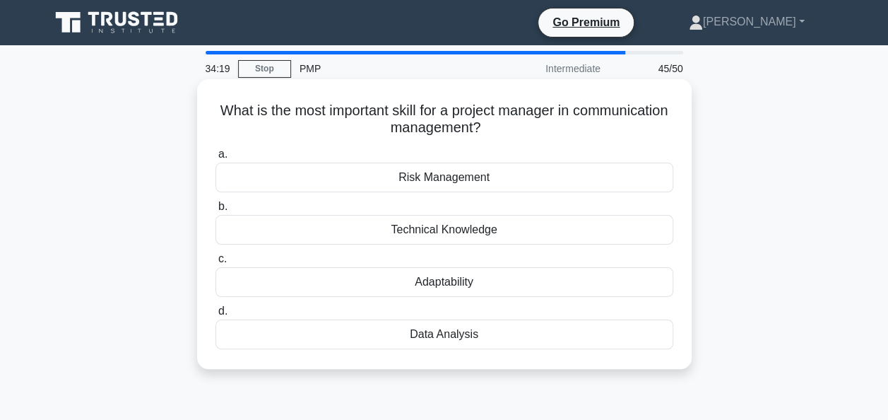
click at [468, 281] on div "Adaptability" at bounding box center [445, 282] width 458 height 30
click at [216, 264] on input "c. Adaptability" at bounding box center [216, 258] width 0 height 9
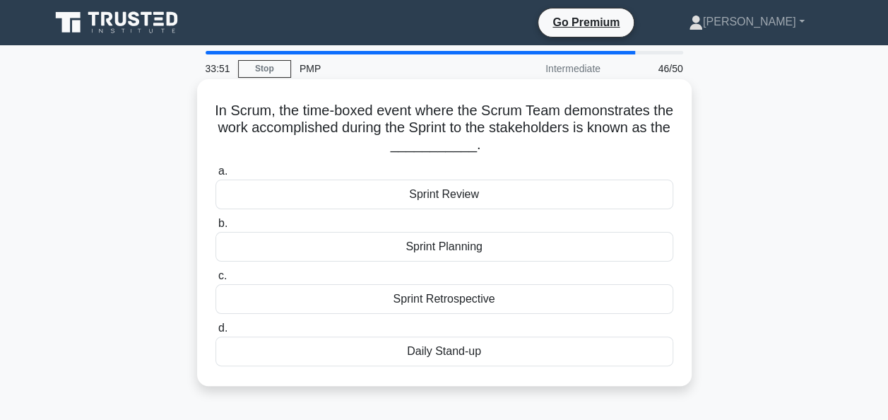
click at [460, 192] on div "Sprint Review" at bounding box center [445, 195] width 458 height 30
click at [216, 176] on input "a. Sprint Review" at bounding box center [216, 171] width 0 height 9
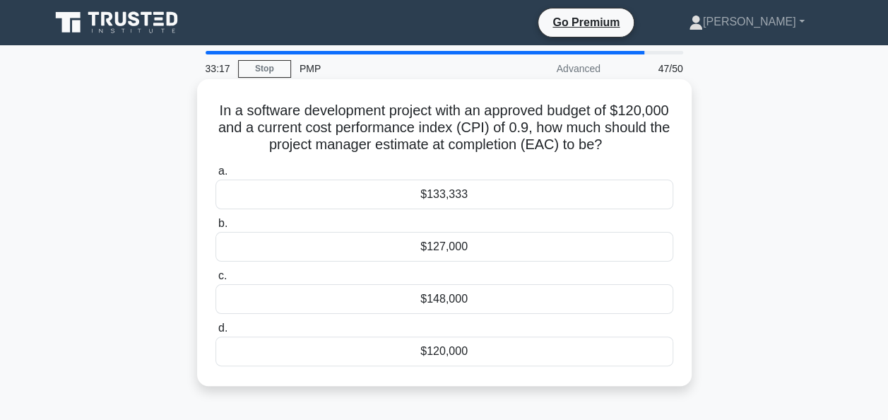
click at [457, 196] on div "$133,333" at bounding box center [445, 195] width 458 height 30
click at [216, 176] on input "a. $133,333" at bounding box center [216, 171] width 0 height 9
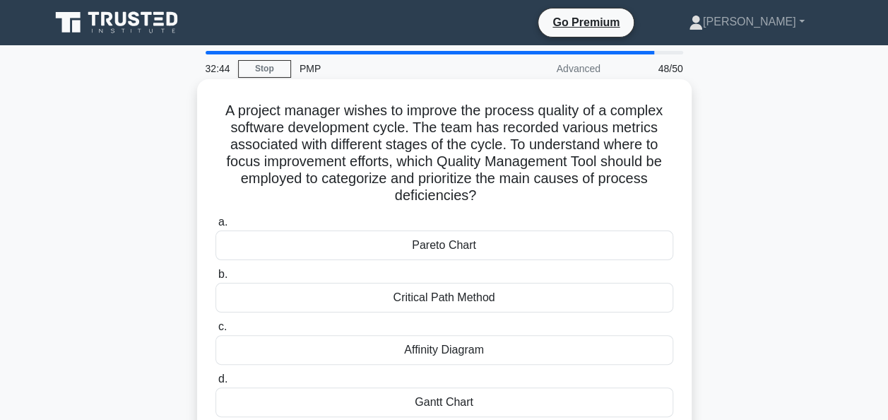
click at [510, 354] on div "Affinity Diagram" at bounding box center [445, 350] width 458 height 30
click at [216, 331] on input "c. Affinity Diagram" at bounding box center [216, 326] width 0 height 9
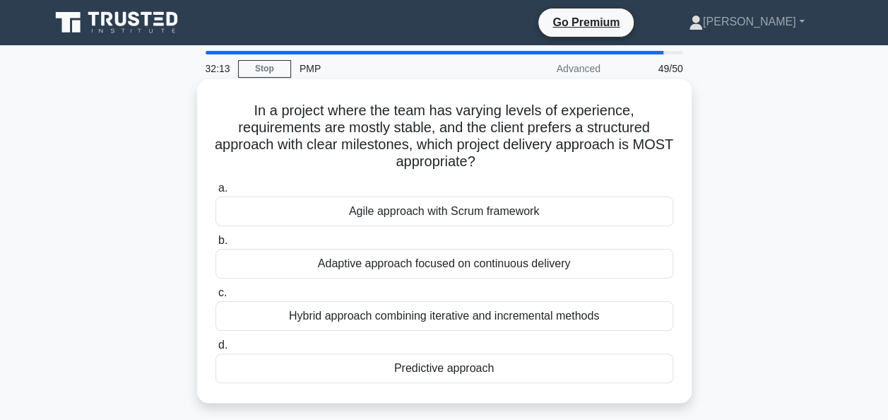
click at [447, 323] on div "Hybrid approach combining iterative and incremental methods" at bounding box center [445, 316] width 458 height 30
click at [216, 298] on input "c. Hybrid approach combining iterative and incremental methods" at bounding box center [216, 292] width 0 height 9
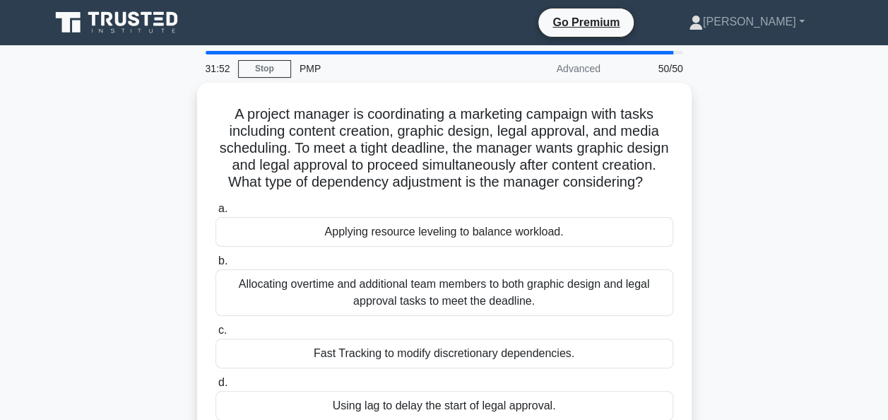
scroll to position [71, 0]
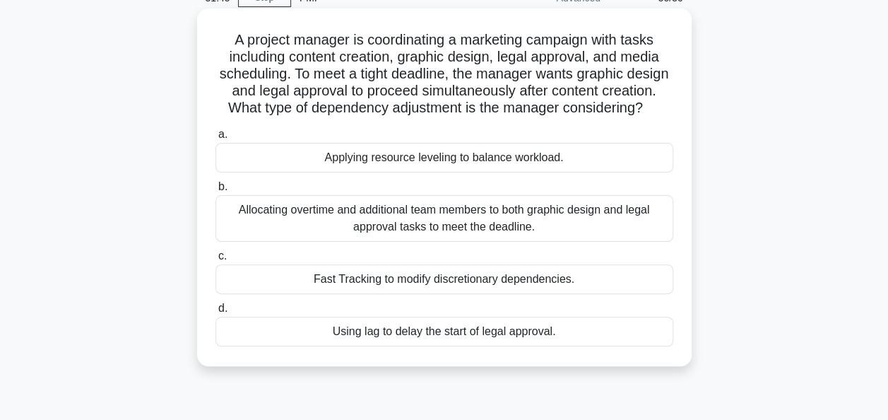
click at [547, 294] on div "Fast Tracking to modify discretionary dependencies." at bounding box center [445, 279] width 458 height 30
click at [216, 261] on input "c. Fast Tracking to modify discretionary dependencies." at bounding box center [216, 256] width 0 height 9
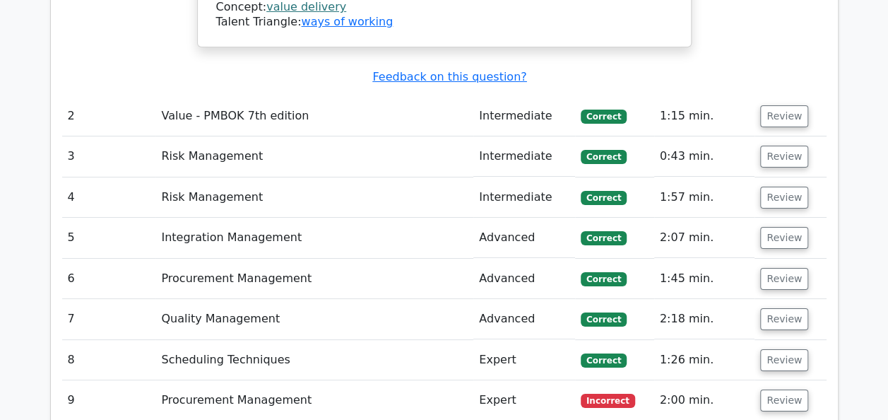
scroll to position [2609, 0]
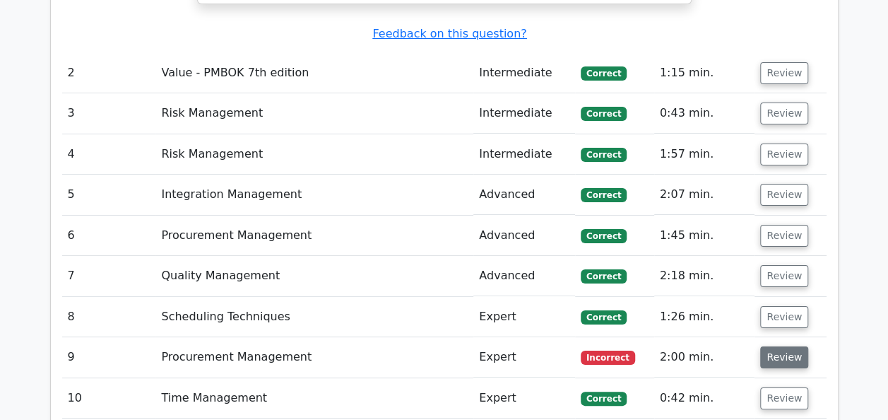
click at [787, 346] on button "Review" at bounding box center [784, 357] width 48 height 22
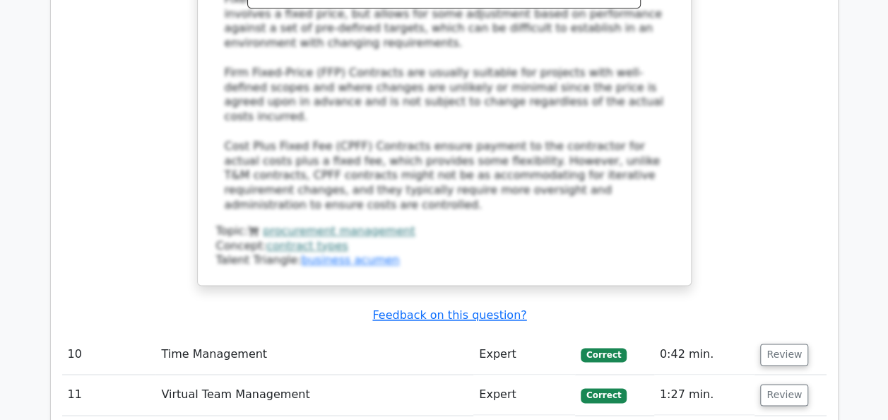
scroll to position [3528, 0]
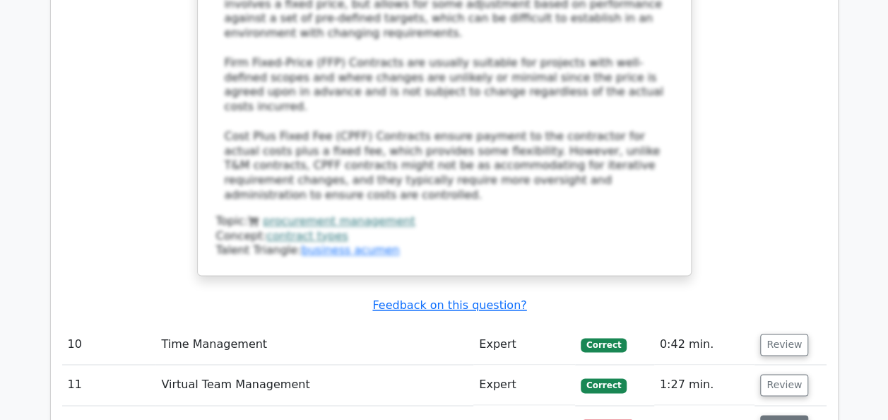
click at [776, 415] on button "Review" at bounding box center [784, 426] width 48 height 22
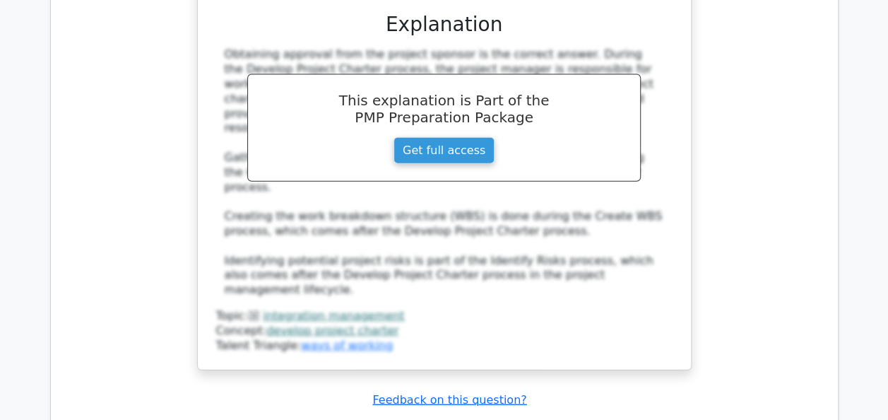
scroll to position [4235, 0]
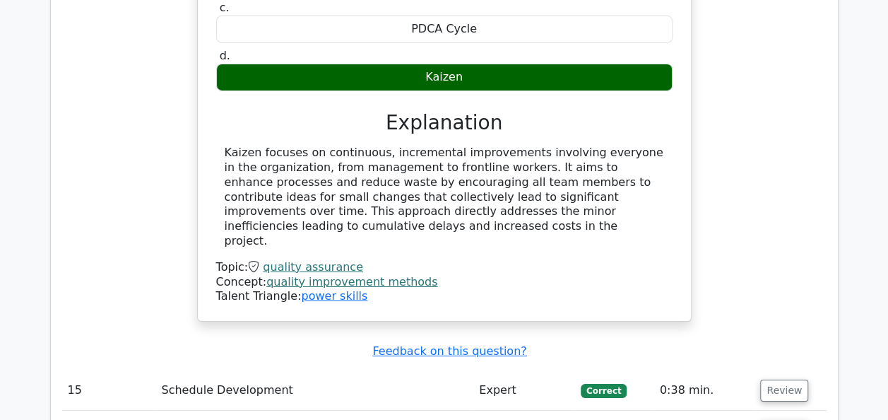
scroll to position [4942, 0]
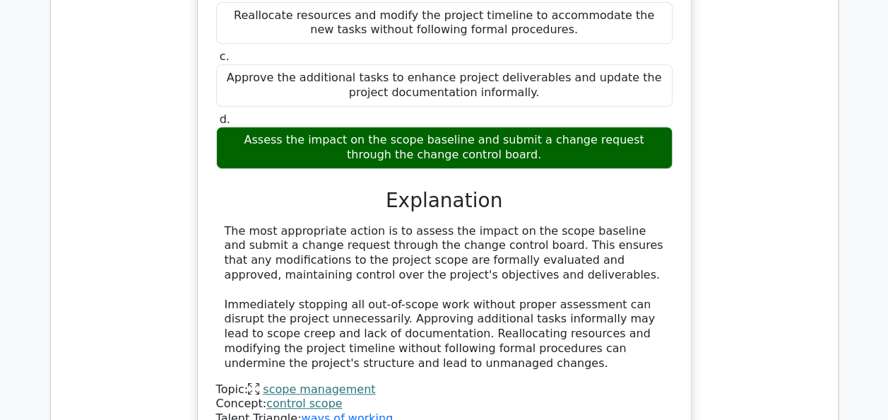
scroll to position [5648, 0]
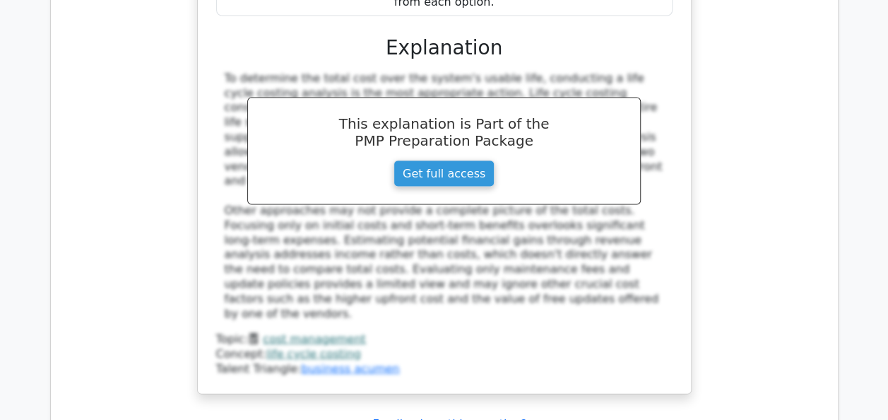
scroll to position [6638, 0]
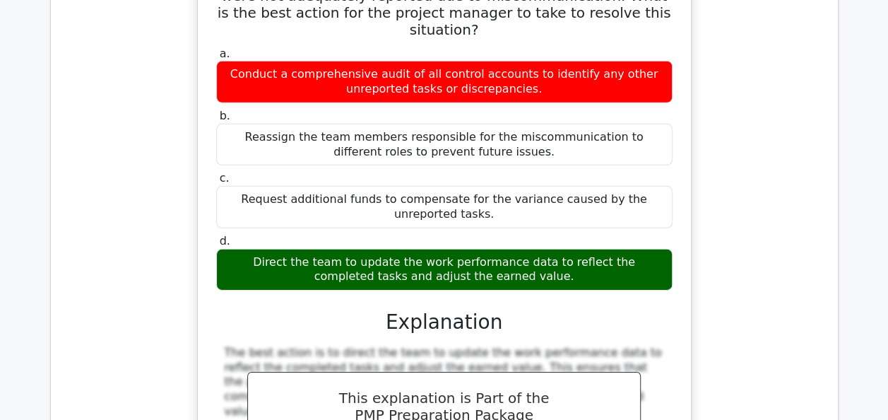
scroll to position [7556, 0]
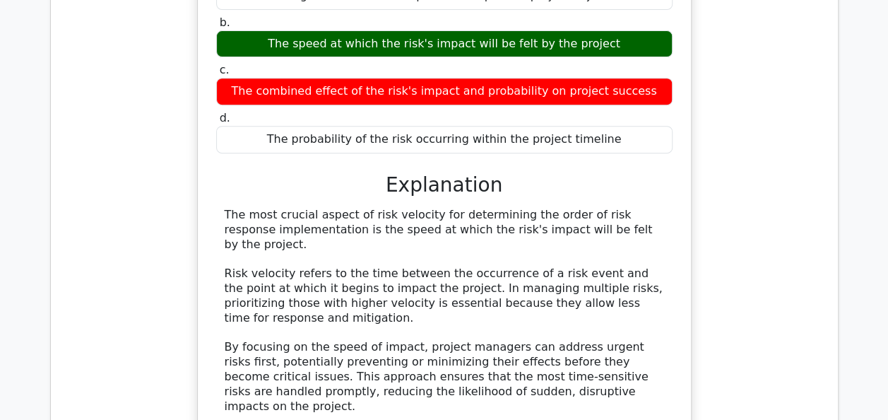
scroll to position [8334, 0]
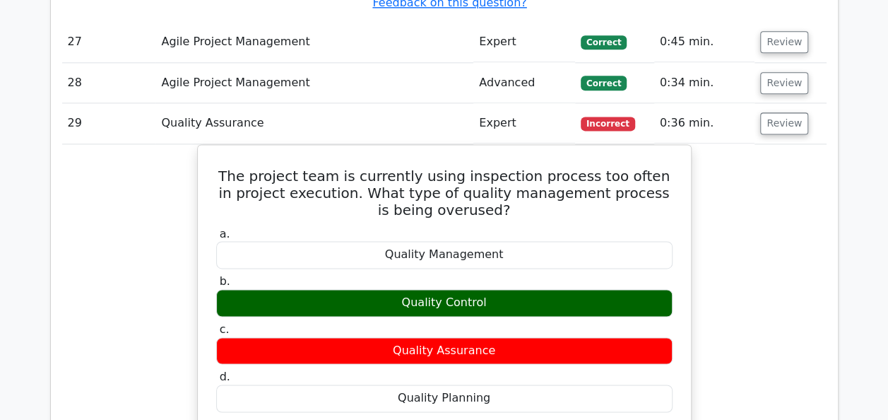
scroll to position [8970, 0]
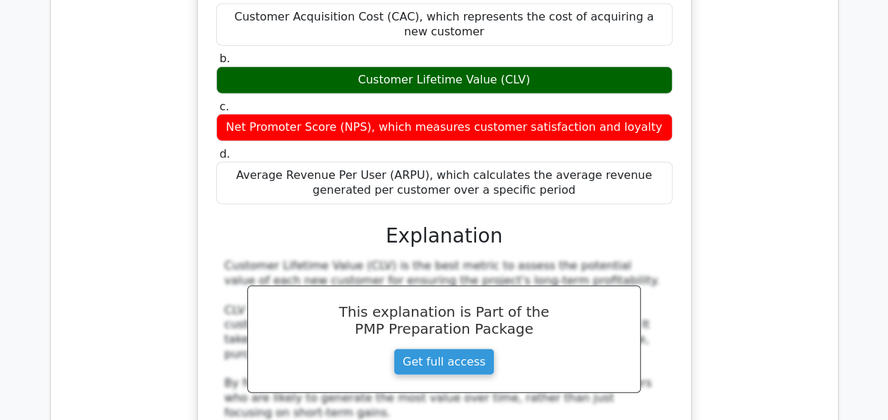
scroll to position [9818, 0]
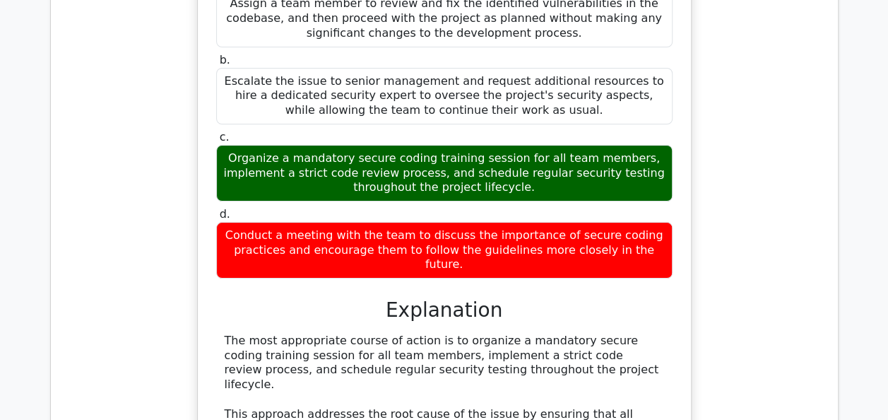
scroll to position [10737, 0]
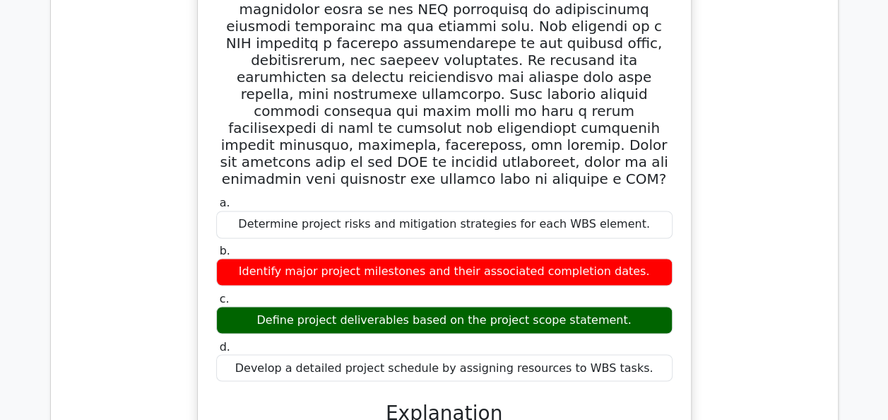
scroll to position [11726, 0]
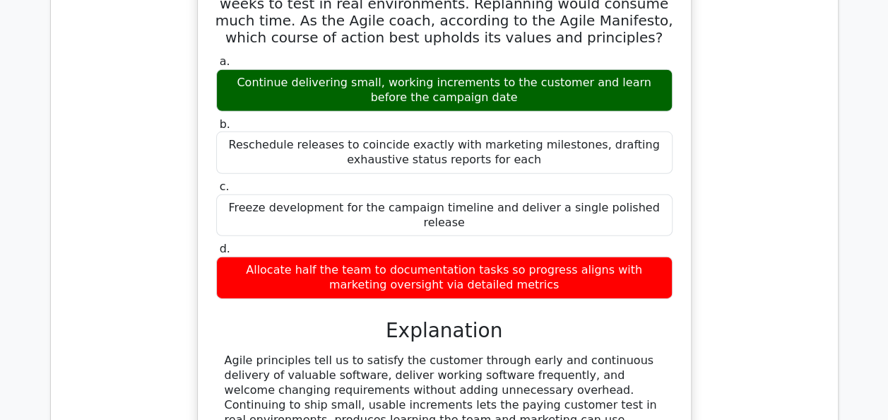
scroll to position [12786, 0]
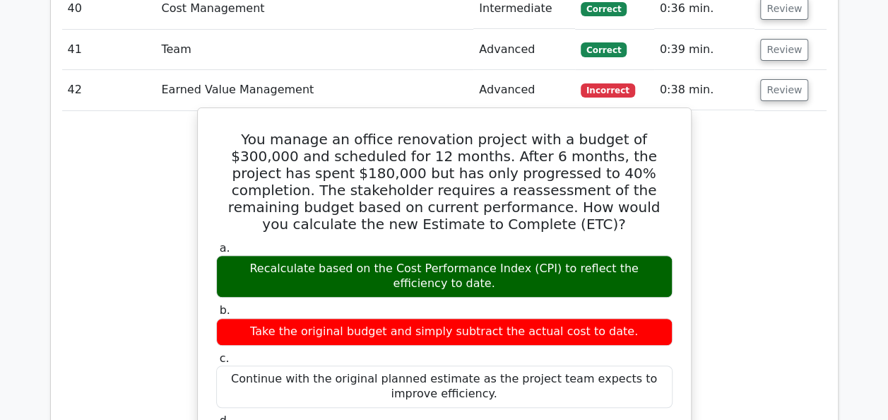
scroll to position [13564, 0]
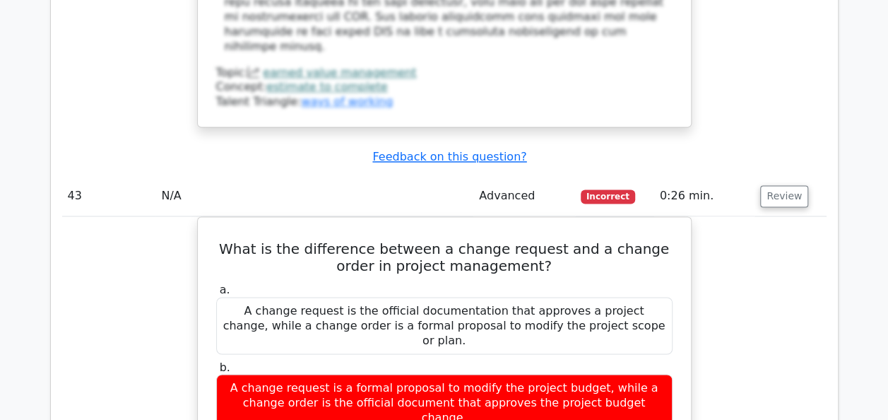
scroll to position [14412, 0]
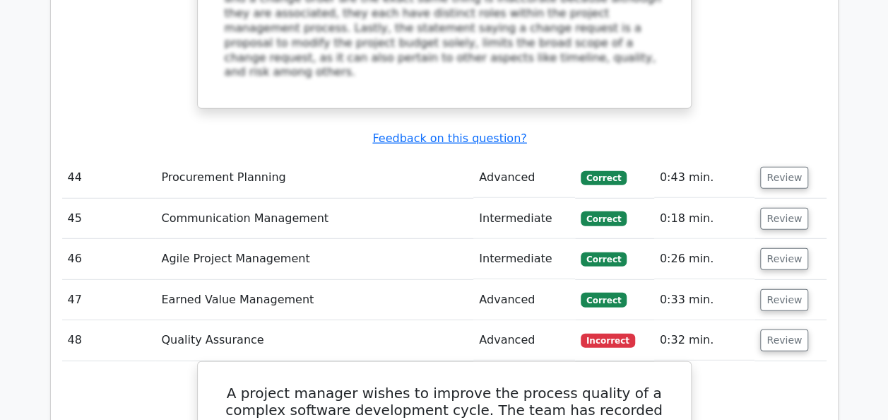
scroll to position [15401, 0]
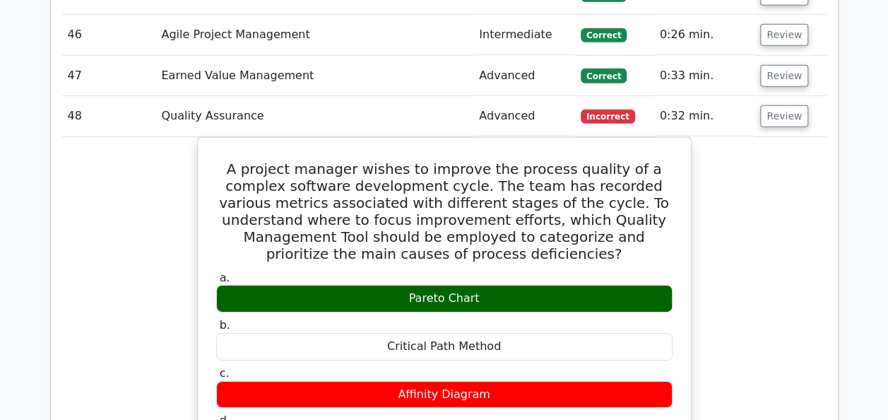
scroll to position [15331, 0]
